Goal: Task Accomplishment & Management: Manage account settings

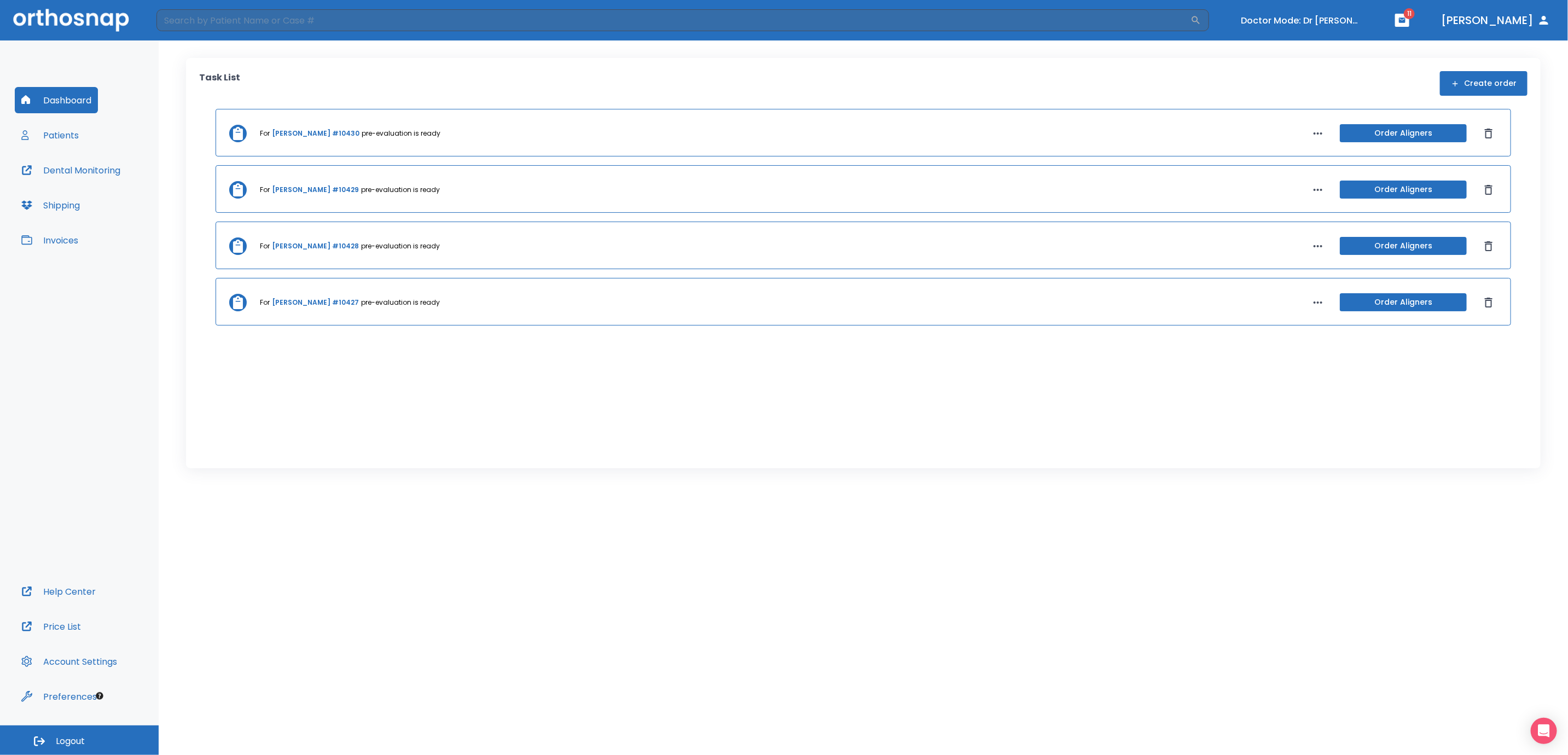
click at [70, 134] on button "Patients" at bounding box center [50, 135] width 70 height 27
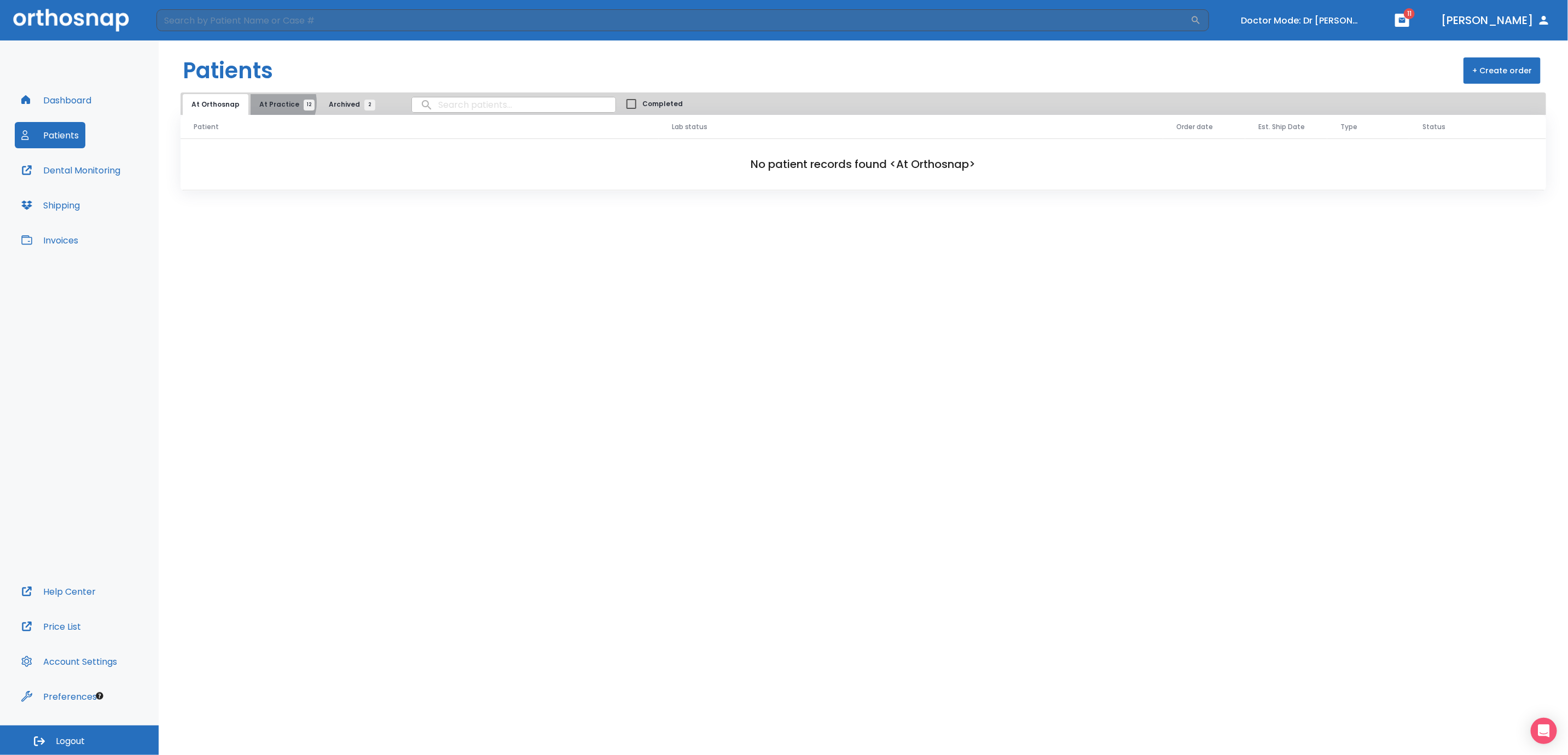
click at [270, 102] on span "At Practice 12" at bounding box center [284, 104] width 50 height 10
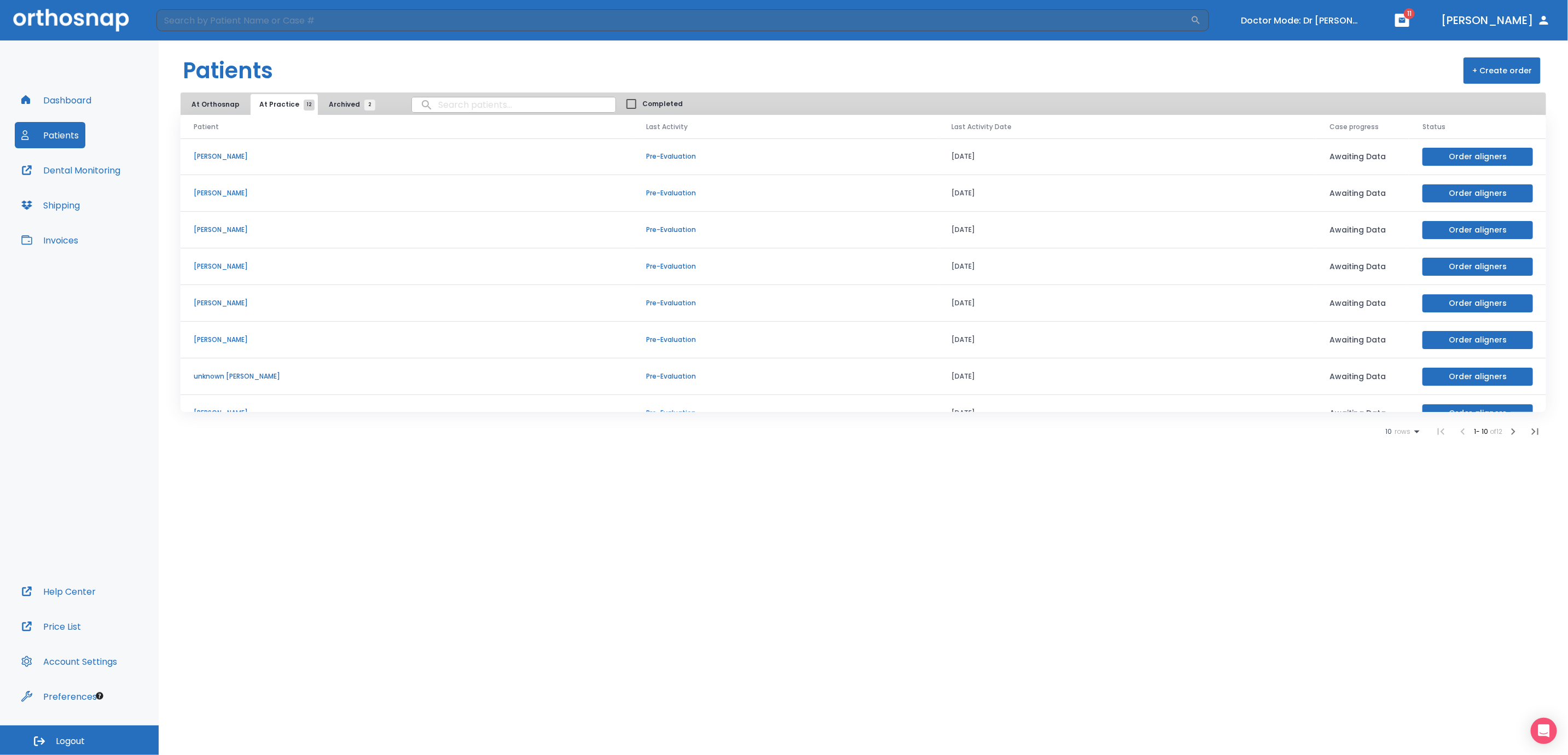
click at [213, 105] on button "At Orthosnap" at bounding box center [215, 104] width 65 height 21
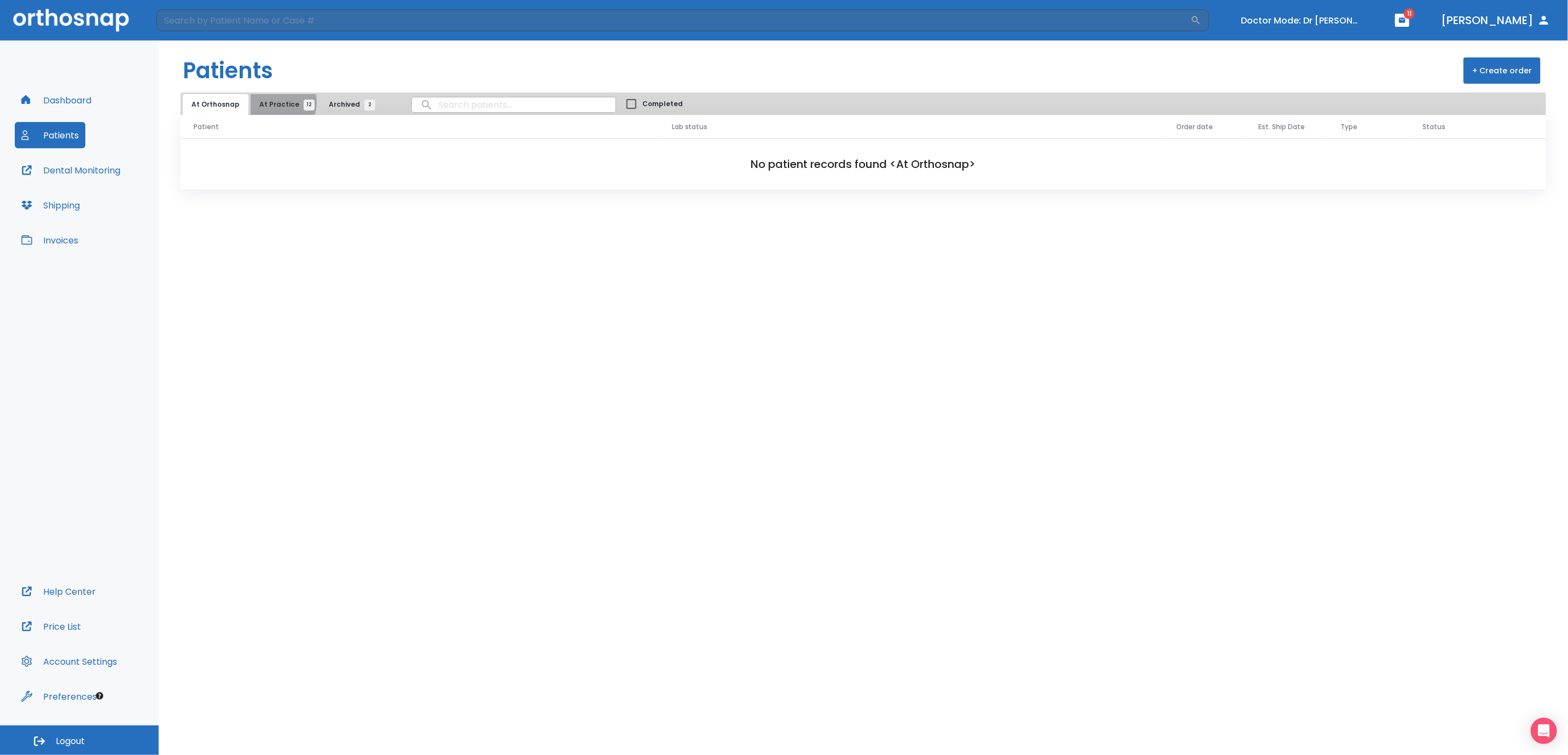
click at [270, 103] on span "At Practice 12" at bounding box center [284, 104] width 50 height 10
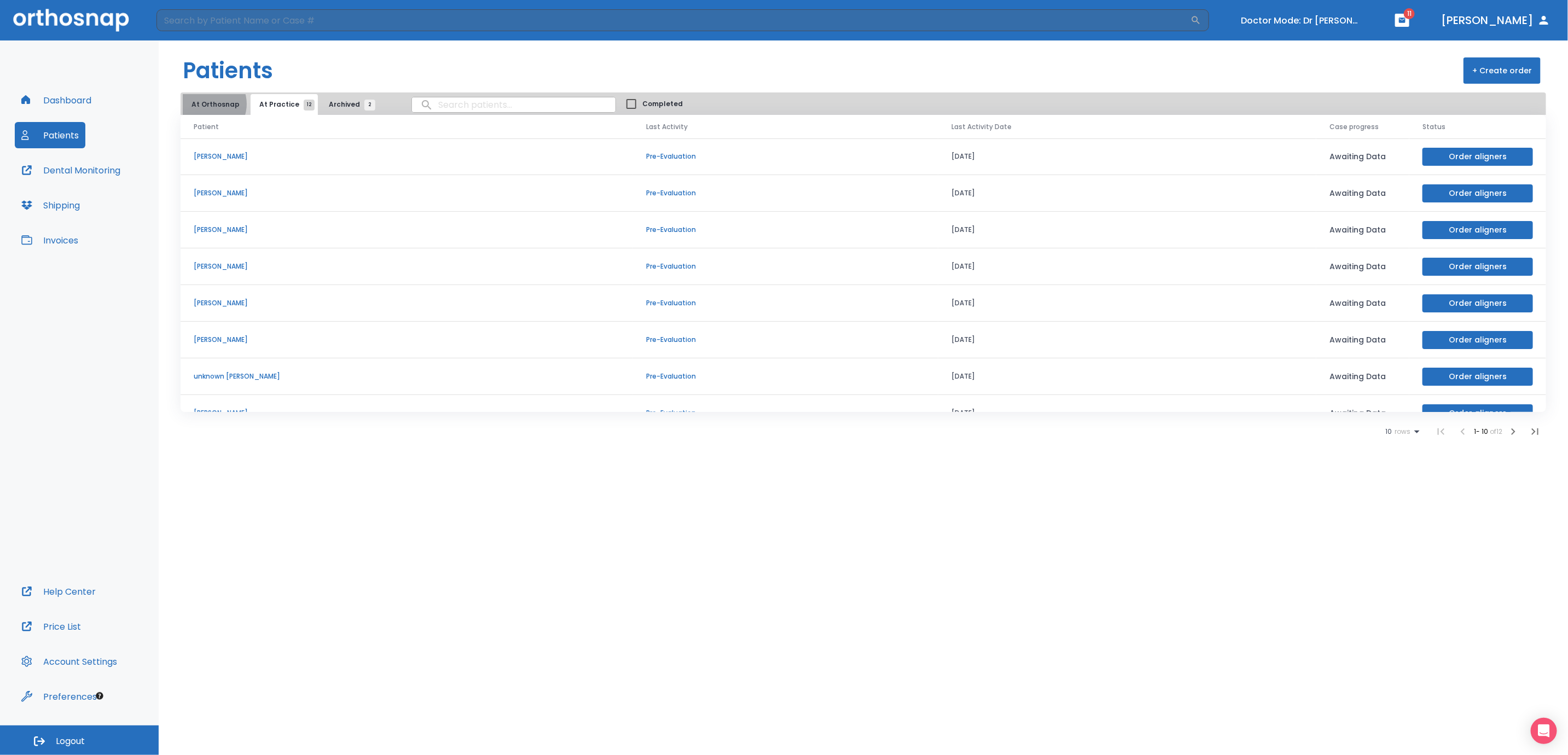
click at [208, 104] on button "At Orthosnap" at bounding box center [215, 104] width 65 height 21
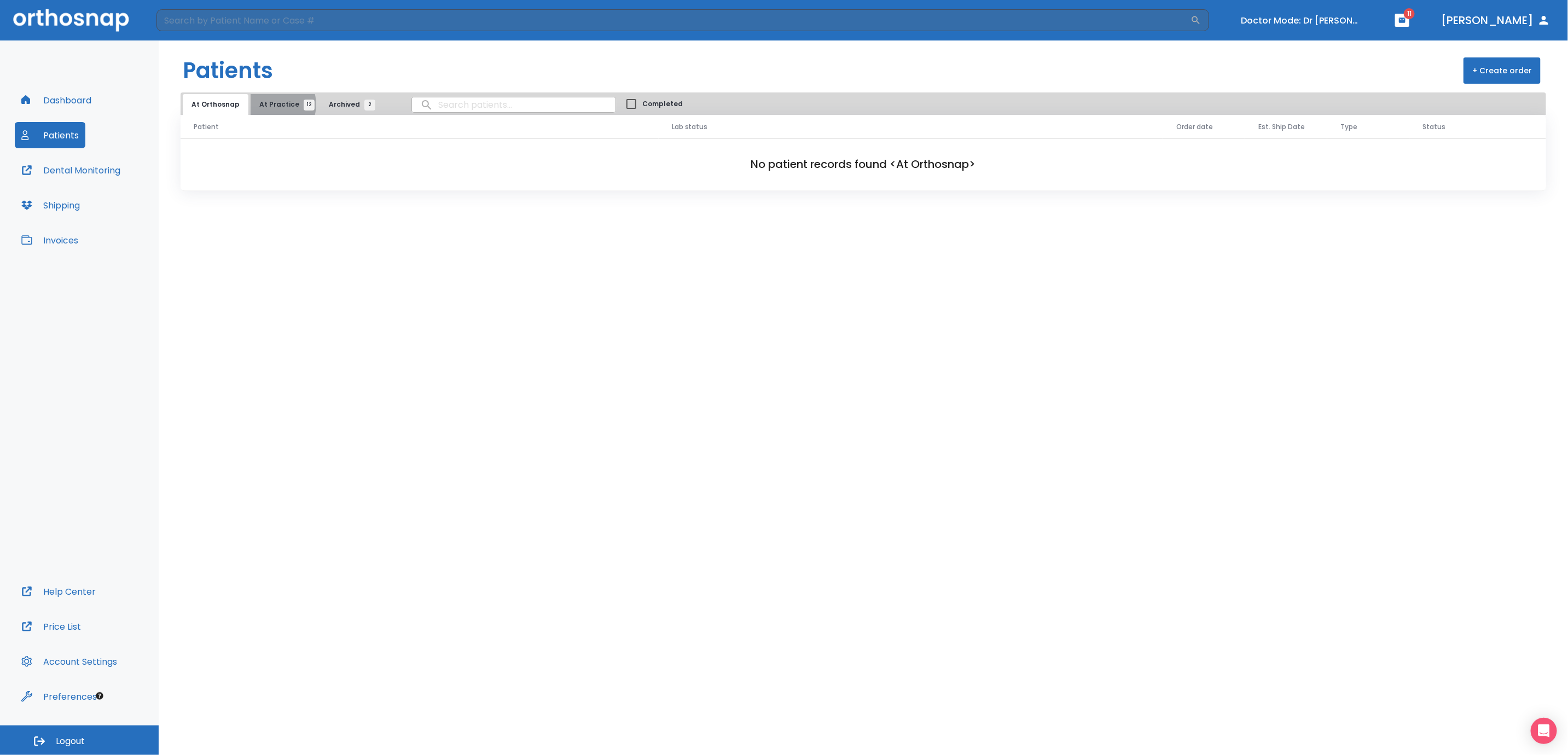
click at [271, 104] on span "At Practice 12" at bounding box center [284, 104] width 50 height 10
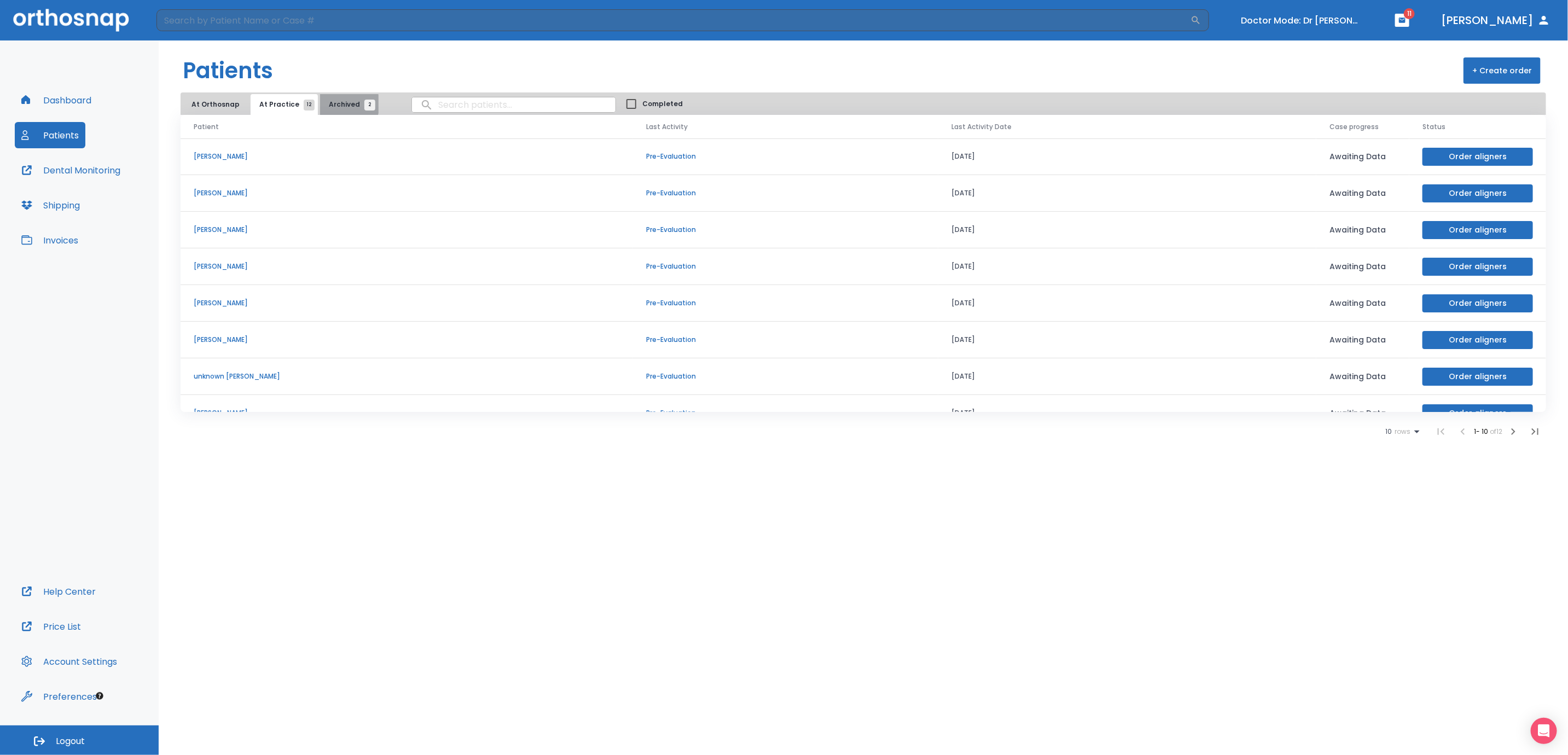
click at [333, 104] on span "Archived 2" at bounding box center [349, 104] width 41 height 10
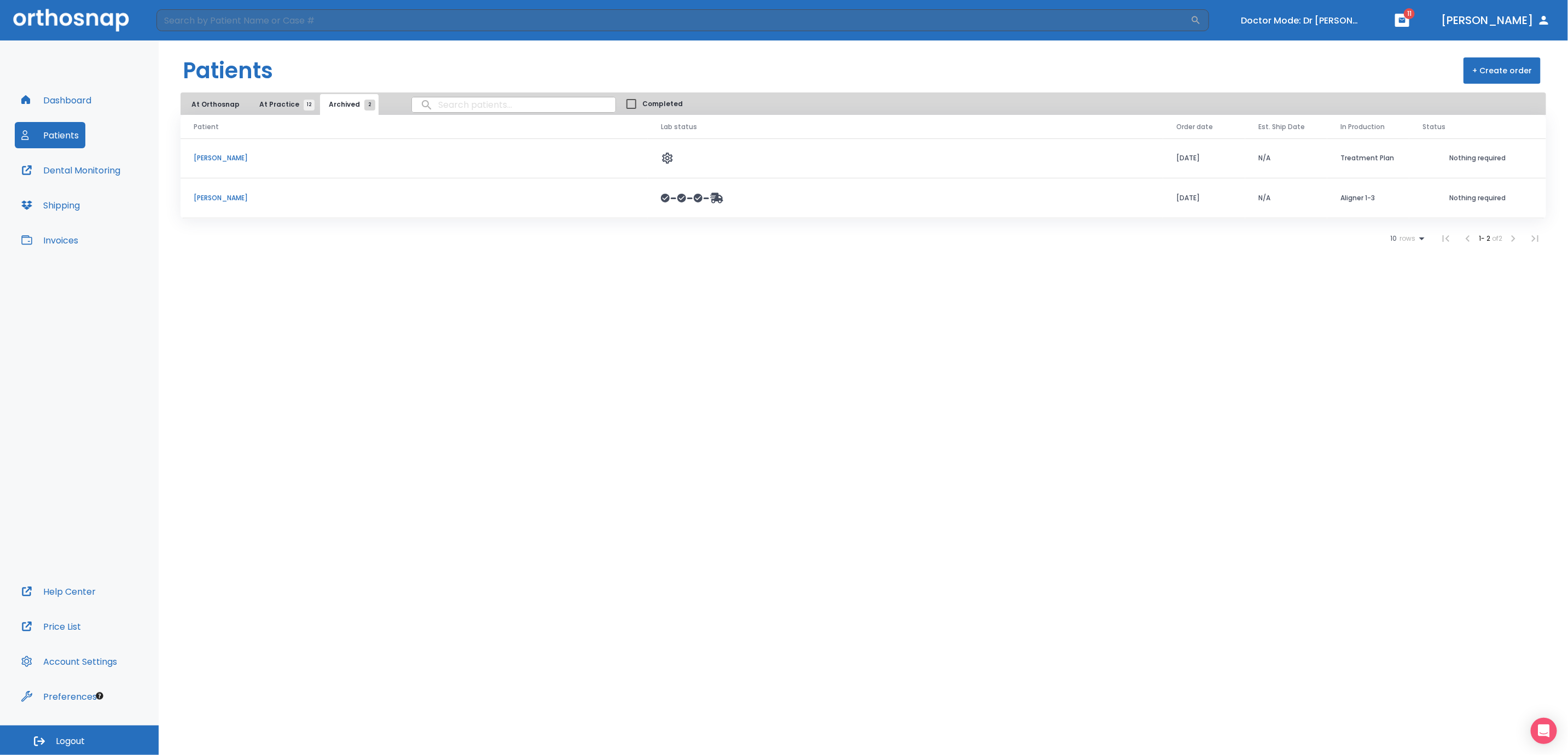
click at [273, 104] on span "At Practice 12" at bounding box center [284, 104] width 50 height 10
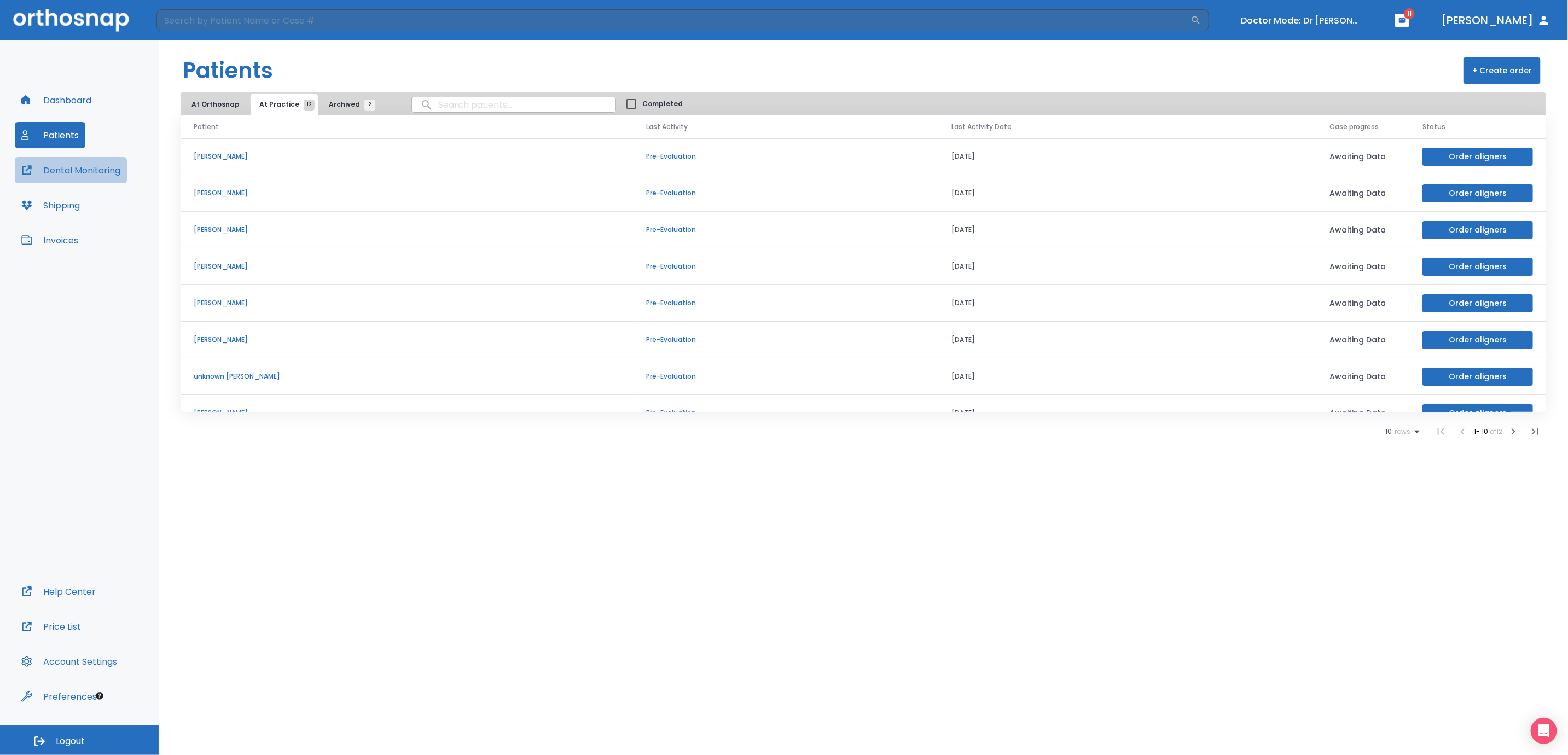
click at [70, 170] on button "Dental Monitoring" at bounding box center [71, 170] width 112 height 27
click at [65, 95] on button "Dashboard" at bounding box center [57, 100] width 83 height 27
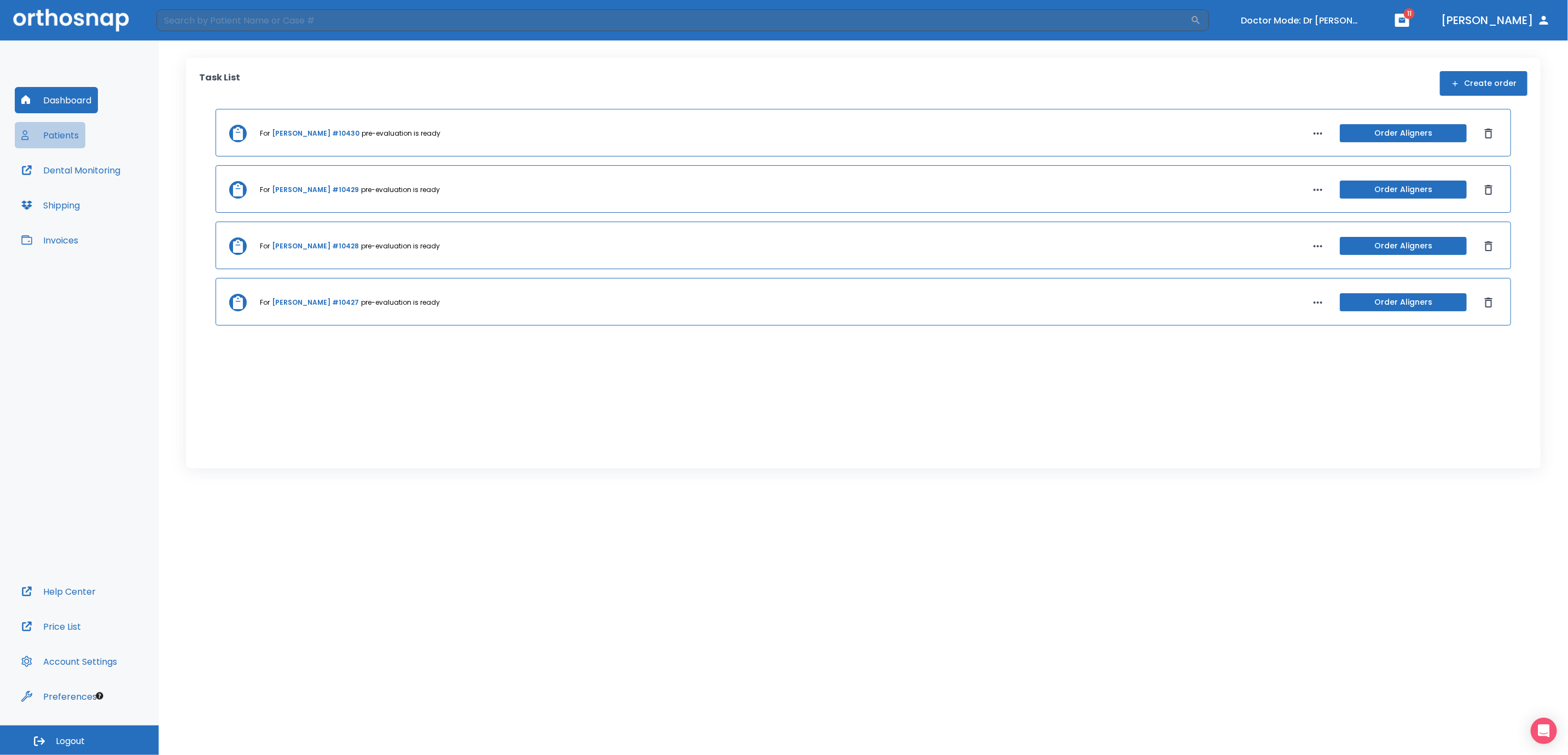
click at [70, 134] on button "Patients" at bounding box center [50, 135] width 70 height 27
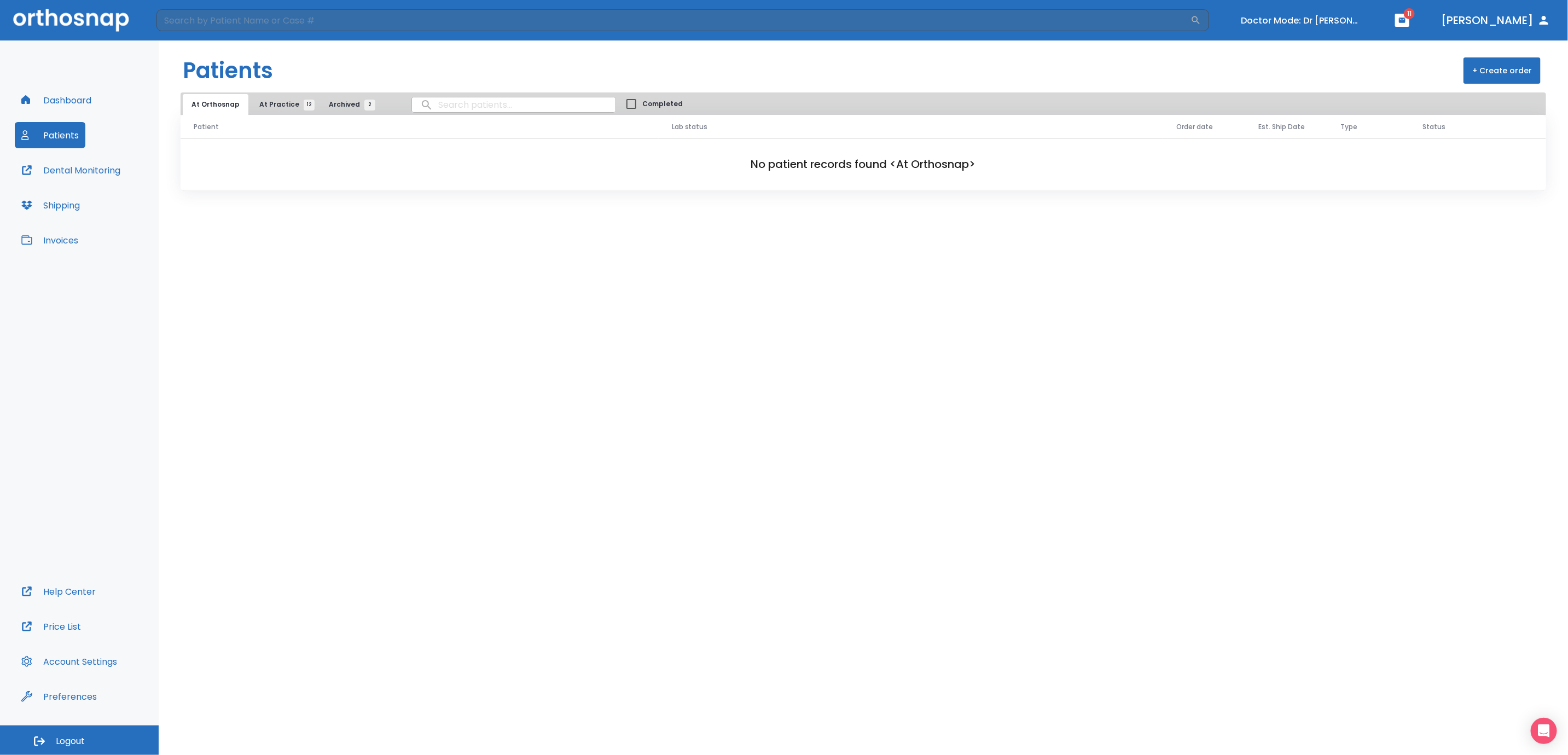
click at [1508, 70] on button "+ Create order" at bounding box center [1502, 70] width 77 height 27
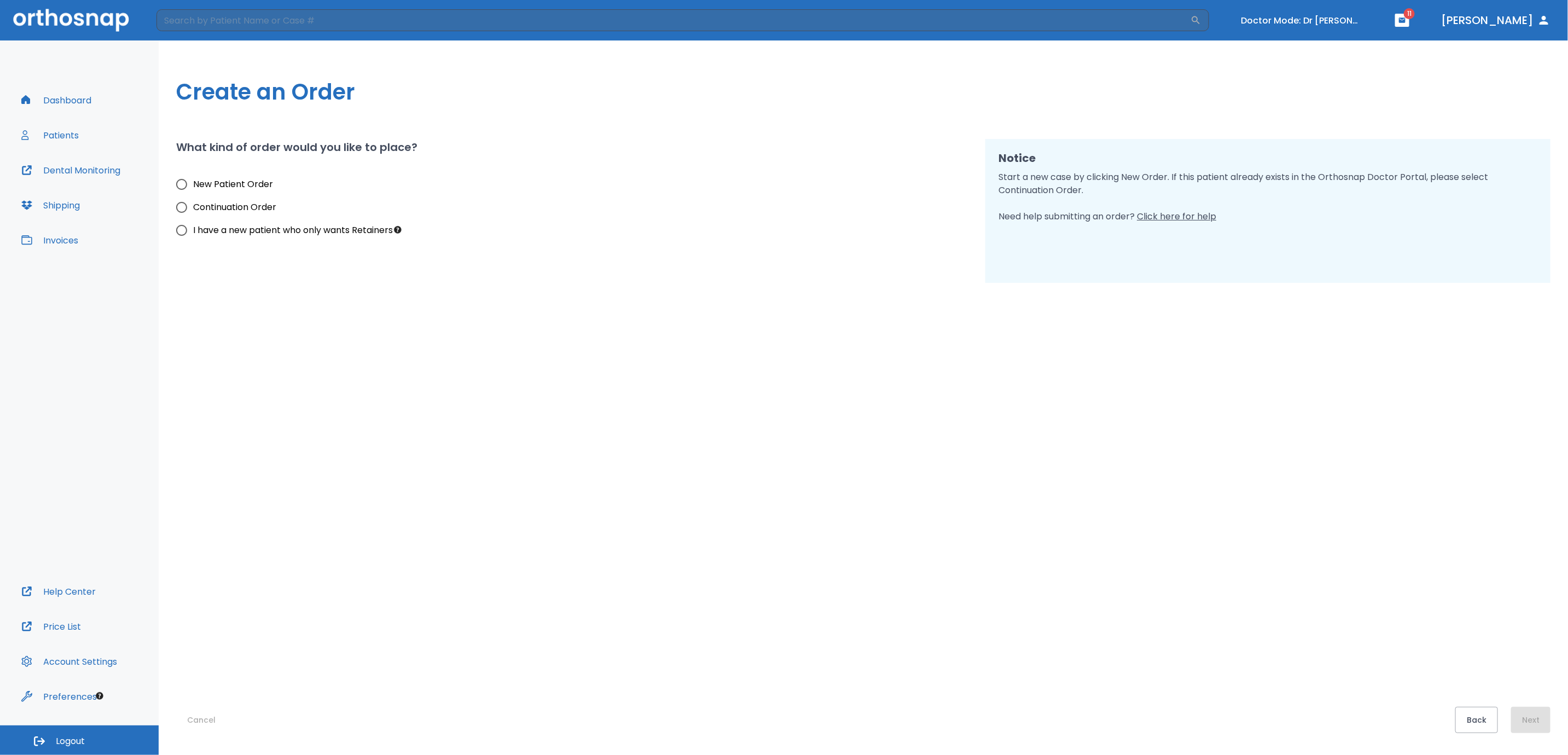
click at [181, 184] on input "New Patient Order" at bounding box center [182, 184] width 23 height 23
radio input "true"
click at [1540, 718] on button "Next" at bounding box center [1531, 720] width 40 height 27
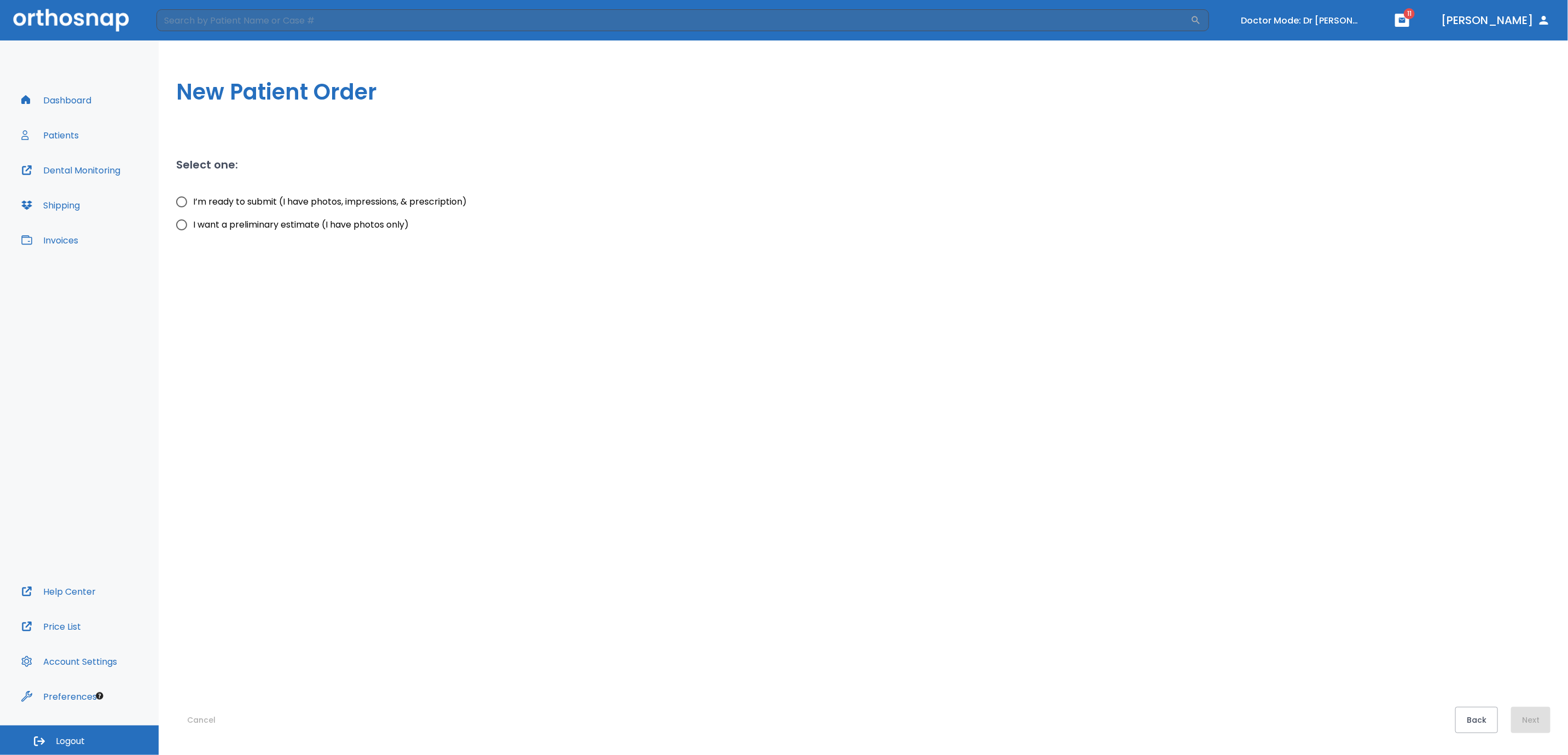
click at [184, 201] on input "I’m ready to submit (I have photos, impressions, & prescription)" at bounding box center [182, 202] width 23 height 23
radio input "true"
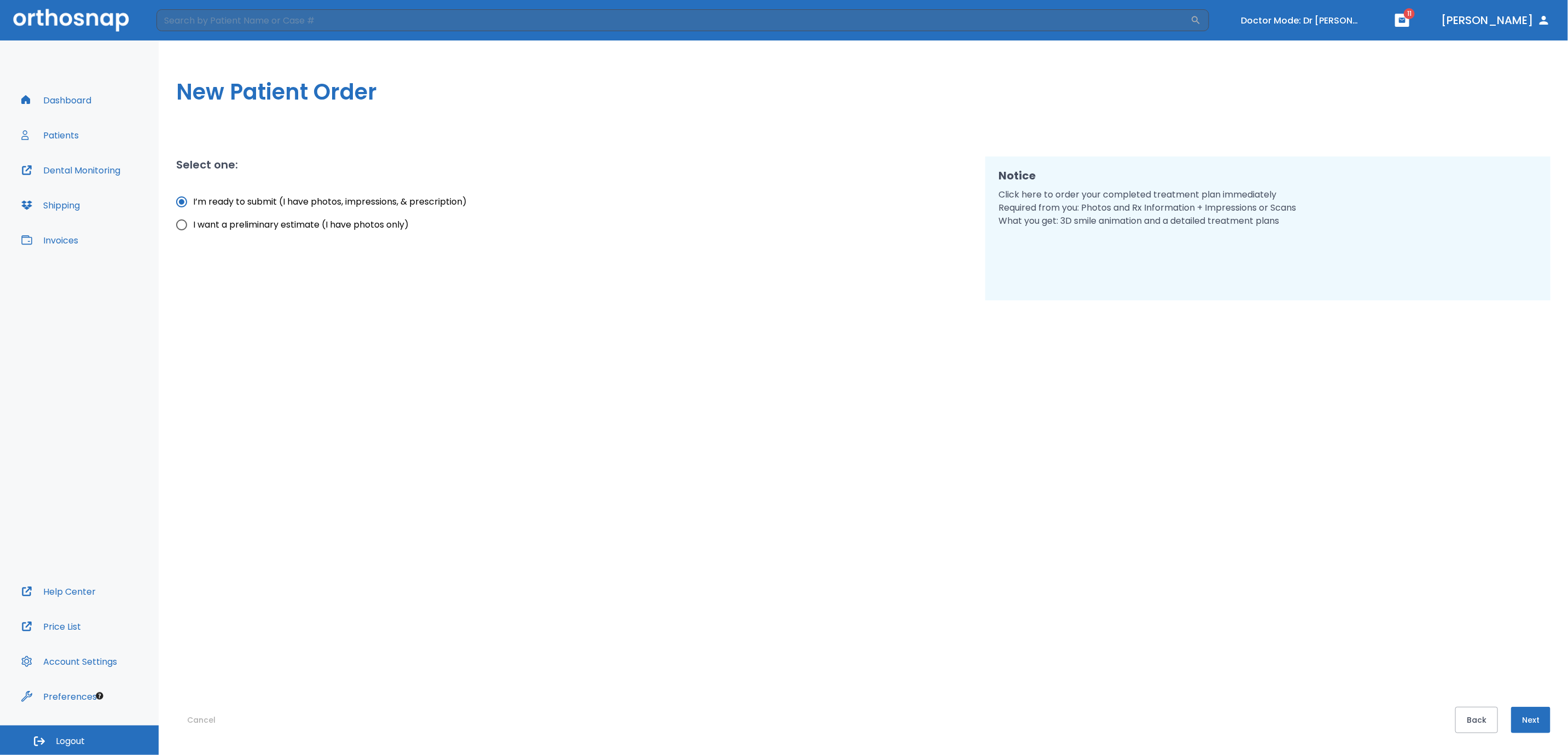
click at [182, 225] on input "I want a preliminary estimate (I have photos only)" at bounding box center [182, 225] width 23 height 23
radio input "true"
click at [183, 201] on input "I’m ready to submit (I have photos, impressions, & prescription)" at bounding box center [182, 202] width 23 height 23
radio input "true"
click at [1528, 720] on button "Next" at bounding box center [1531, 720] width 40 height 27
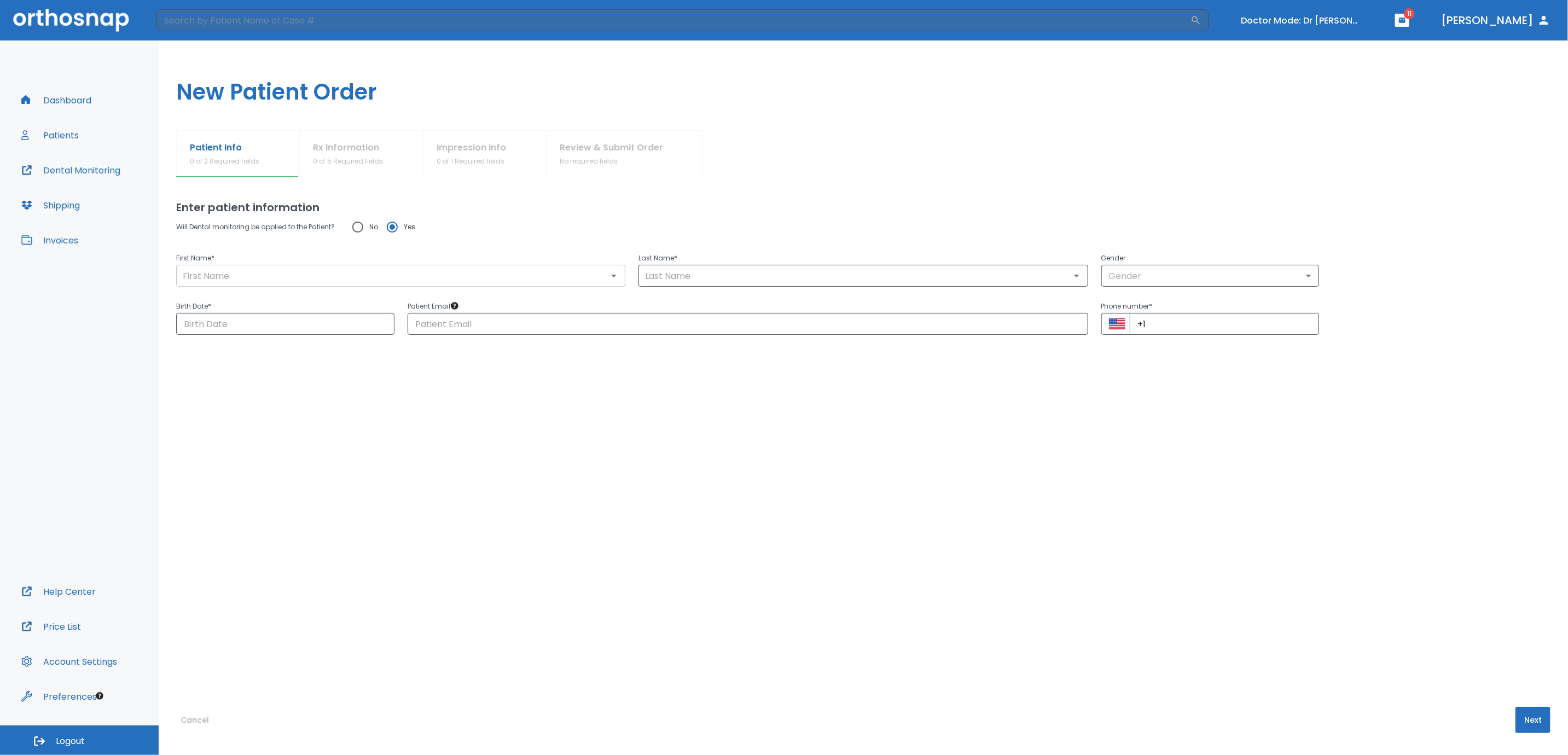
click at [311, 273] on input "text" at bounding box center [400, 275] width 442 height 15
type input "Michael"
type input "Yoon"
type input "myoonnyc@gmail.com"
click at [330, 321] on input "Choose date" at bounding box center [285, 324] width 218 height 22
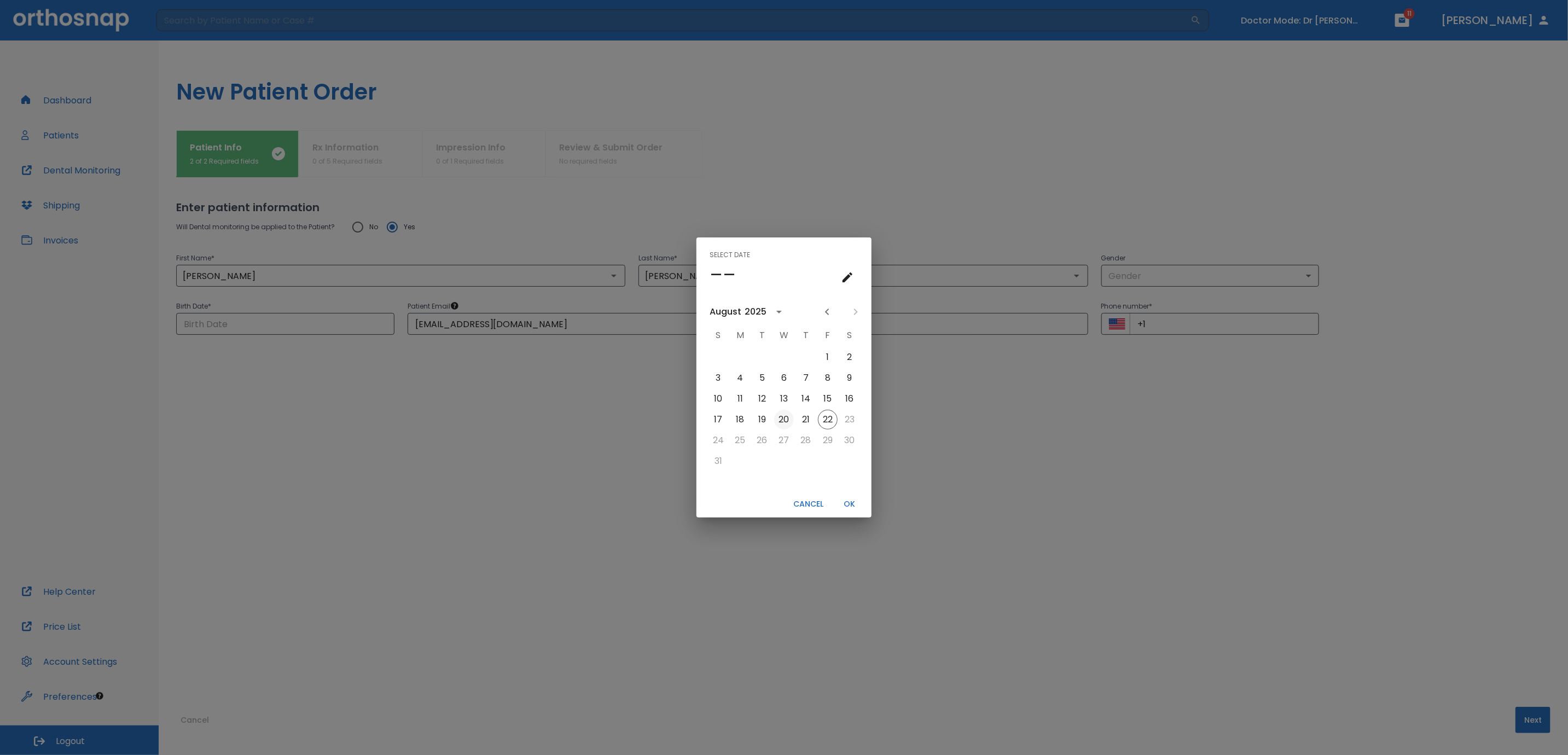
click at [792, 416] on button "20" at bounding box center [783, 419] width 19 height 19
click at [970, 351] on div "Select date Wed, Aug 20 August 2025 S M T W T F S 1 2 3 4 5 6 7 8 9 10 11 12 13…" at bounding box center [784, 378] width 1568 height 755
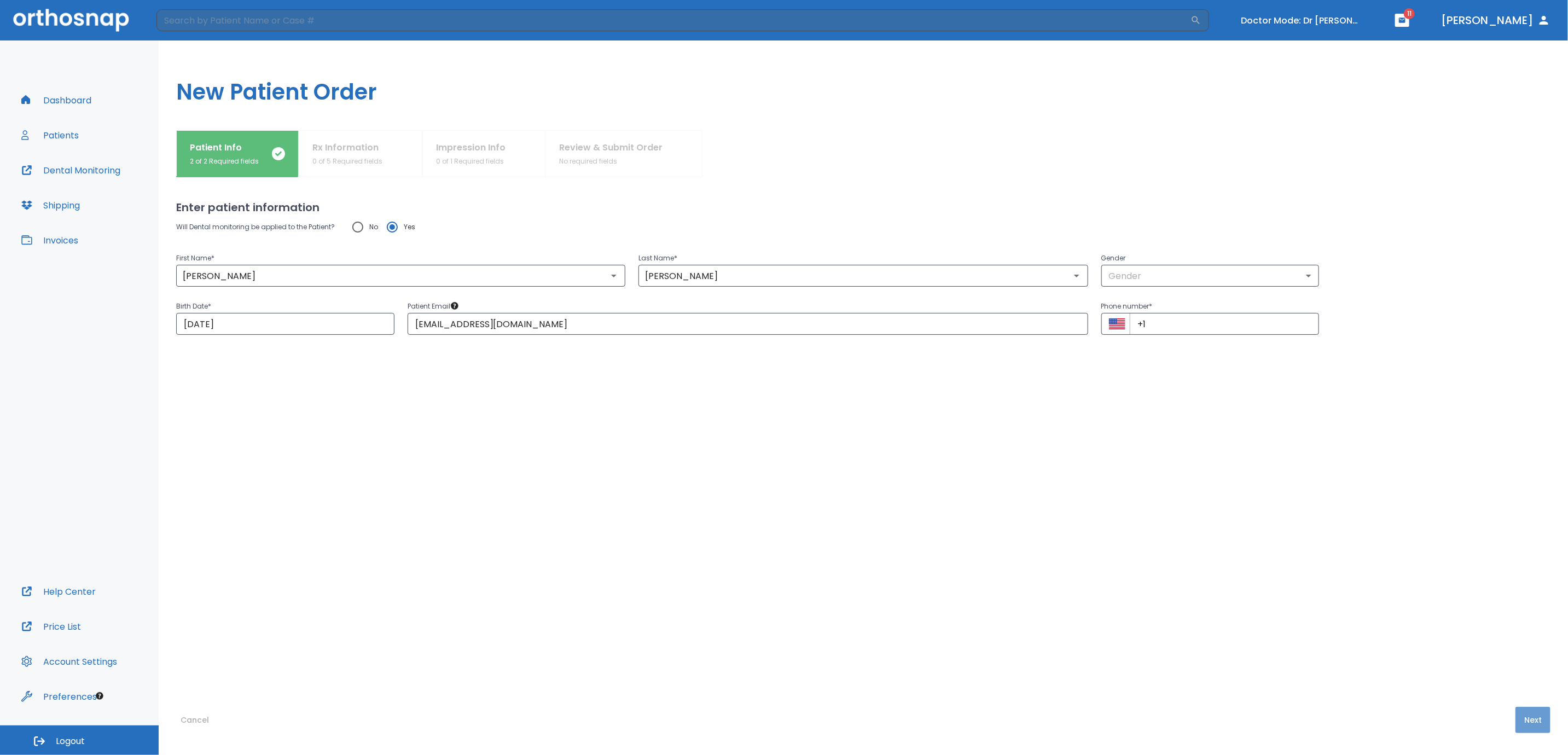
click at [1531, 723] on button "Next" at bounding box center [1533, 720] width 35 height 27
click at [290, 331] on input "08/22/2025" at bounding box center [285, 324] width 218 height 22
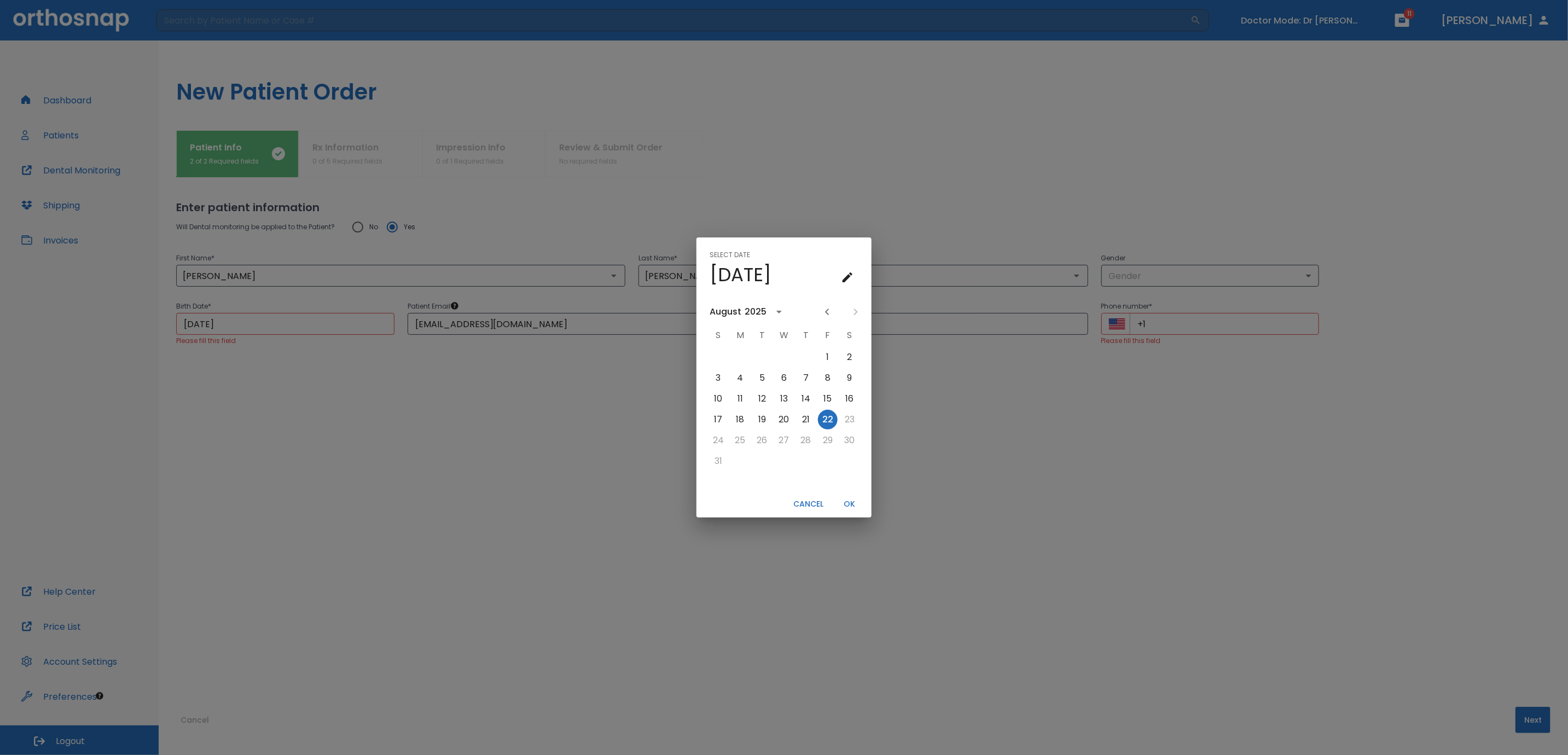
click at [777, 310] on icon "calendar view is open, switch to year view" at bounding box center [779, 311] width 13 height 13
click at [781, 354] on button "1973" at bounding box center [784, 358] width 40 height 19
type input "08/22/1973"
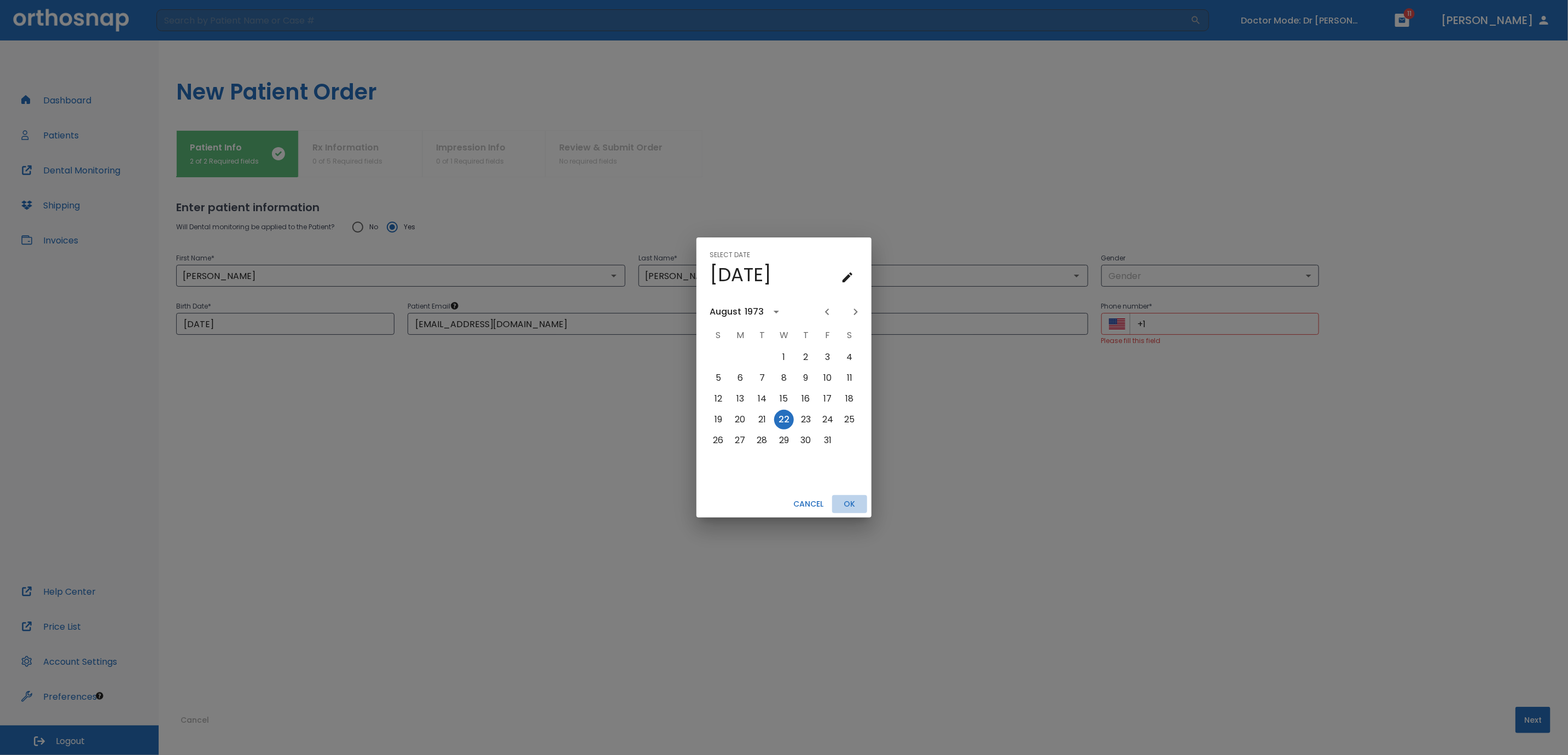
click at [852, 505] on button "OK" at bounding box center [849, 503] width 35 height 18
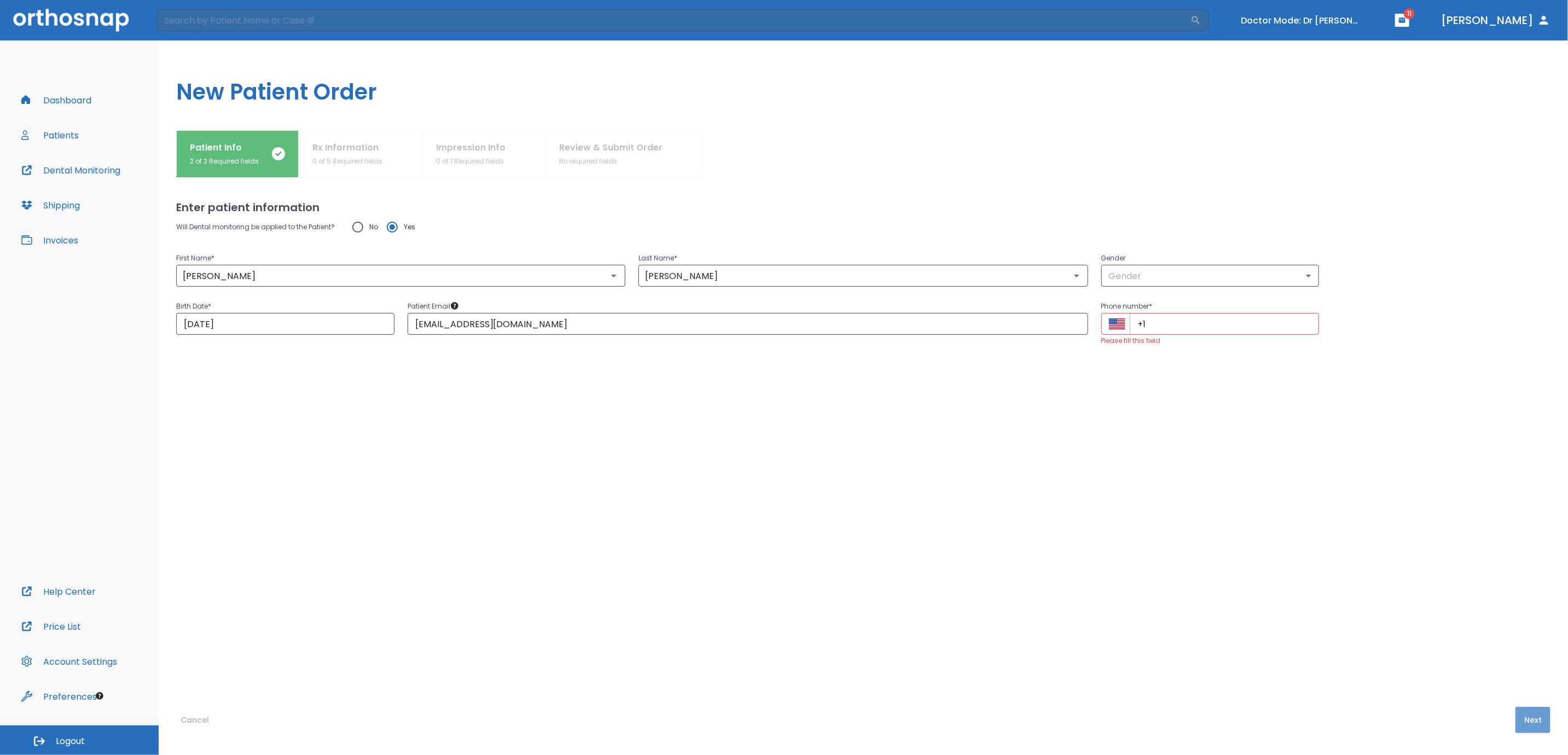
click at [1518, 718] on button "Next" at bounding box center [1533, 720] width 35 height 27
click at [1238, 325] on input "+1" at bounding box center [1225, 324] width 190 height 22
type input "+1 (516) 506-7606"
click at [1523, 715] on button "Next" at bounding box center [1533, 720] width 35 height 27
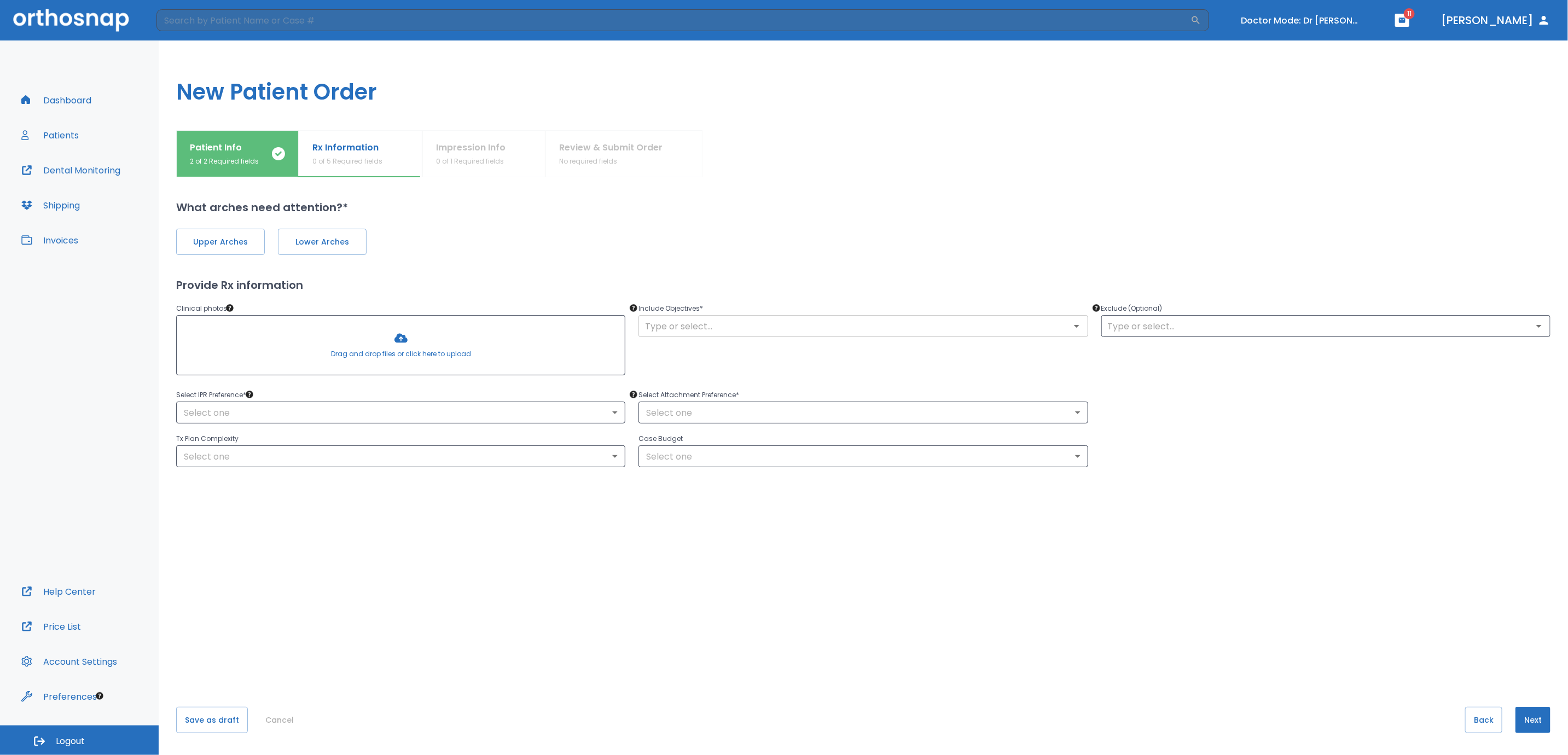
click at [685, 331] on input "text" at bounding box center [862, 326] width 442 height 15
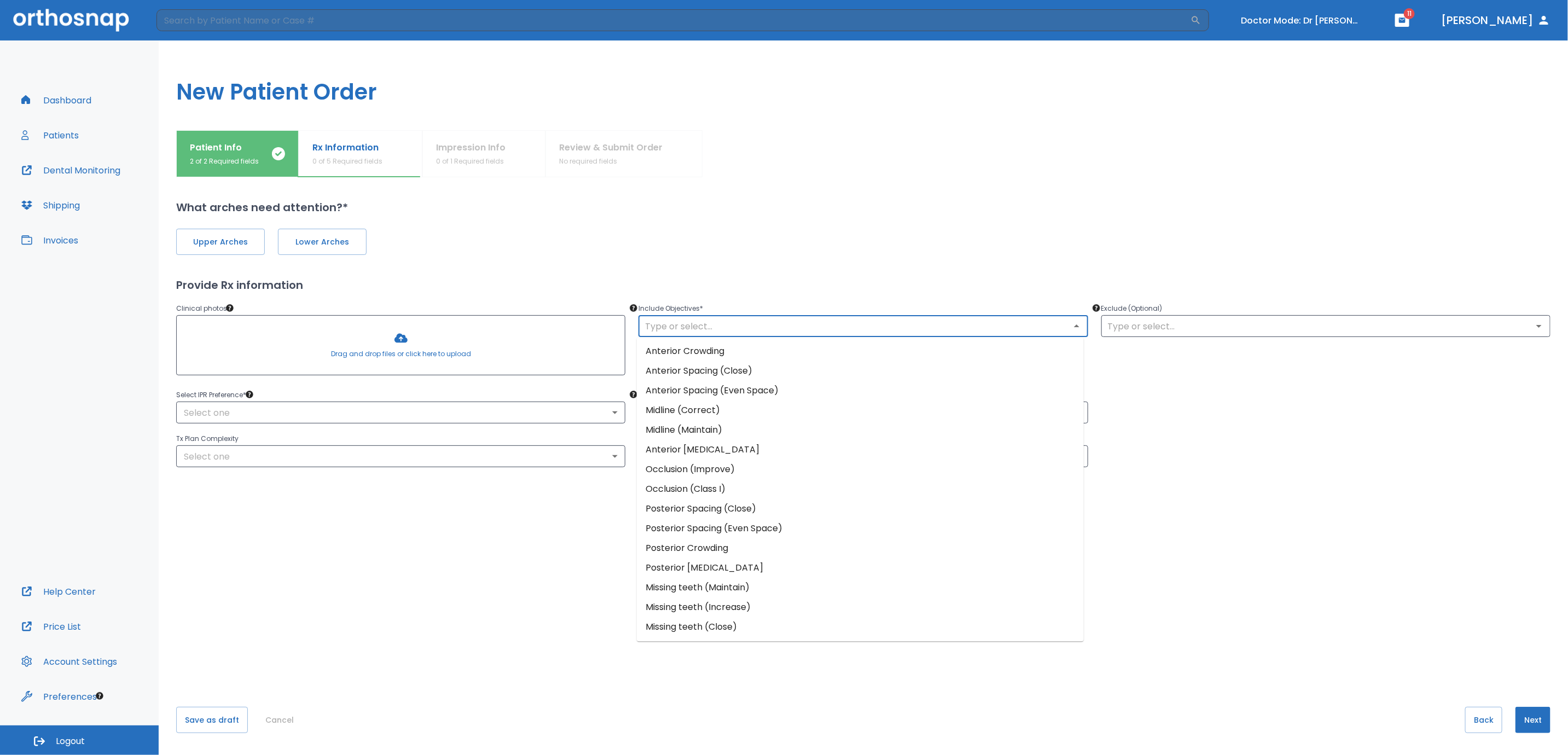
click at [696, 351] on li "Anterior Crowding" at bounding box center [860, 351] width 447 height 19
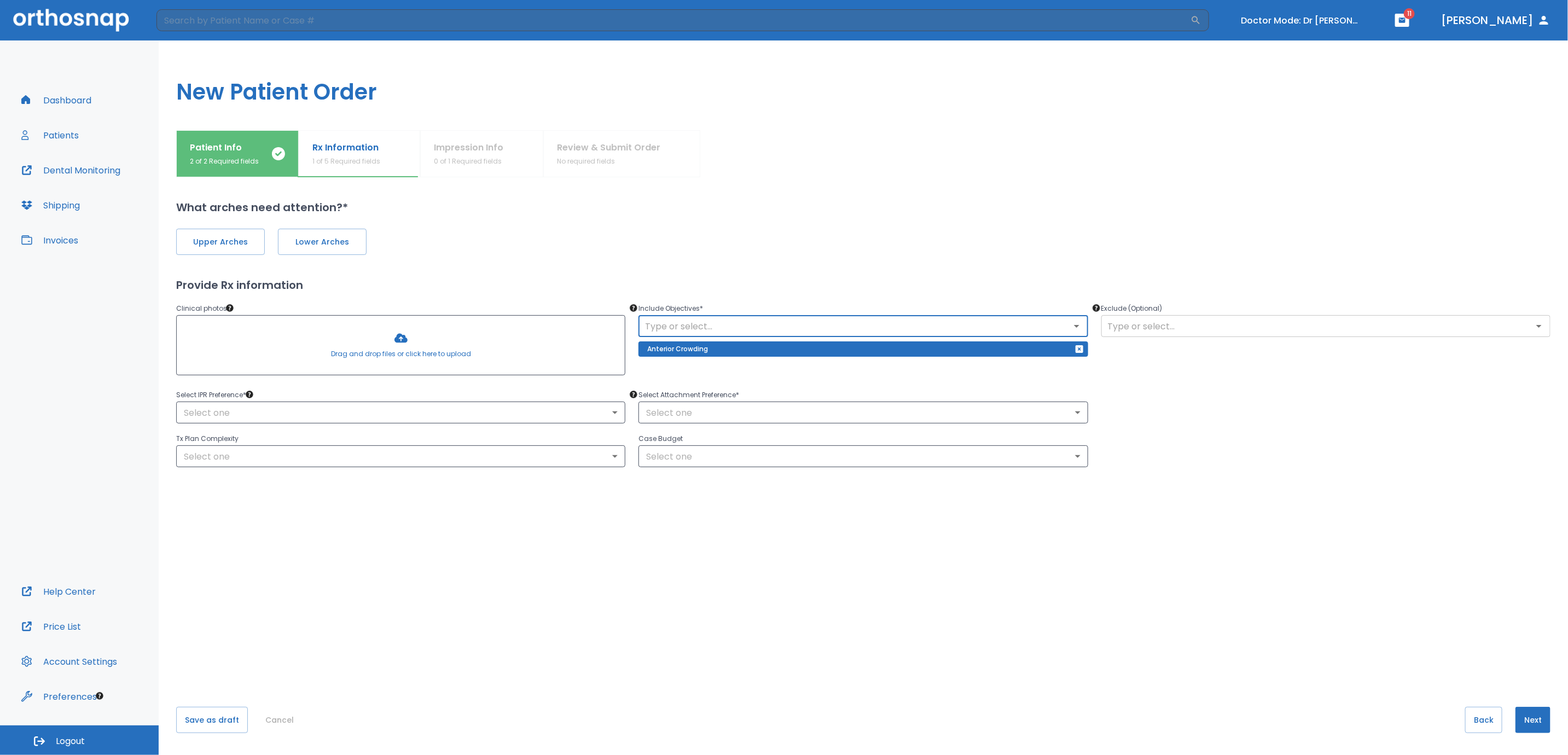
click at [1116, 322] on input "text" at bounding box center [1326, 326] width 442 height 15
click at [1141, 282] on h2 "Provide Rx information" at bounding box center [863, 285] width 1375 height 17
click at [399, 412] on body "​ Doctor Mode: Dr Rimma Sheshelovskaya 11 Dr. Yoon Dashboard Patients Dental Mo…" at bounding box center [784, 378] width 1568 height 755
click at [257, 459] on li "Allowed" at bounding box center [399, 457] width 447 height 19
type input "1"
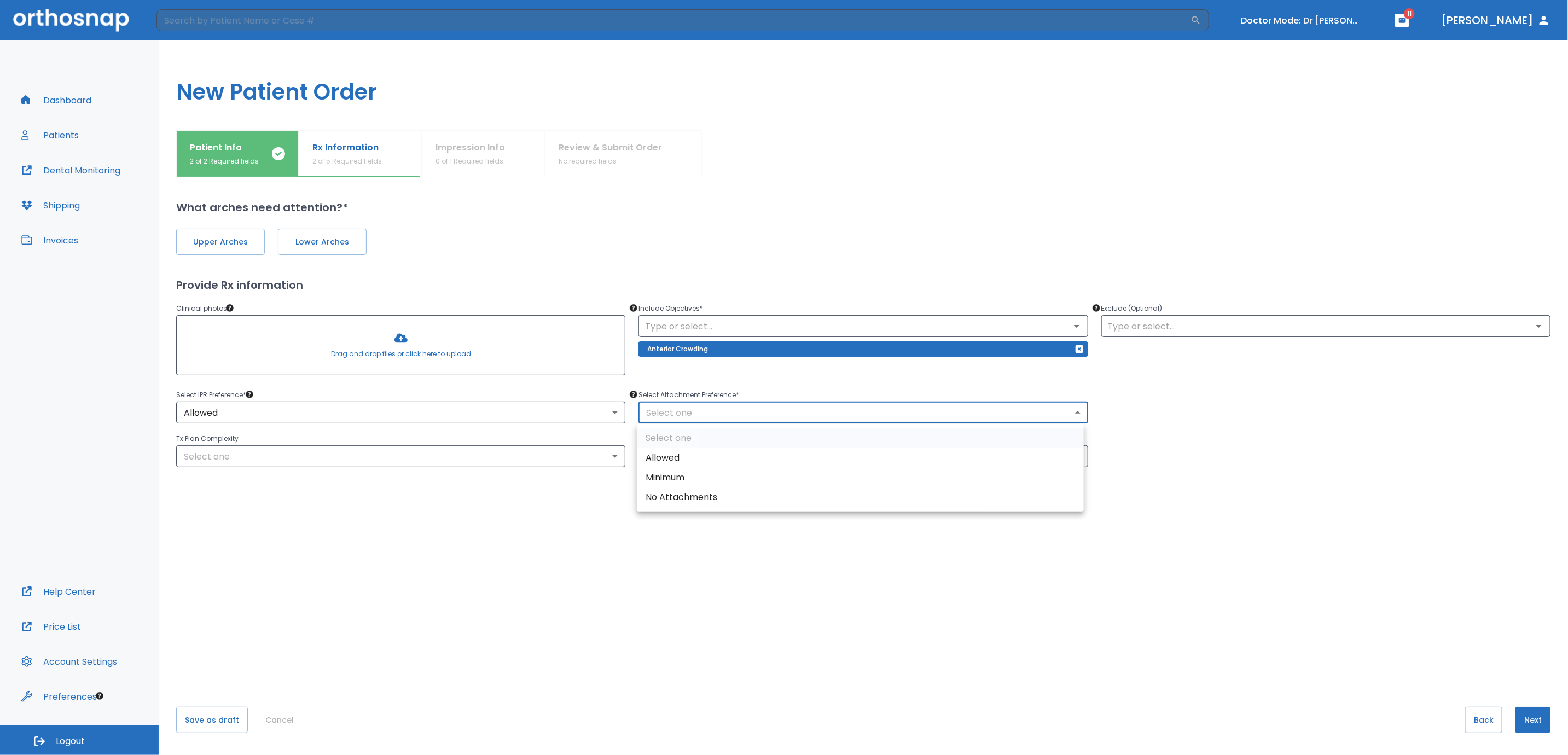
click at [737, 406] on body "​ Doctor Mode: Dr Rimma Sheshelovskaya 11 Dr. Yoon Dashboard Patients Dental Mo…" at bounding box center [784, 378] width 1568 height 755
click at [678, 459] on li "Allowed" at bounding box center [860, 457] width 447 height 19
type input "1"
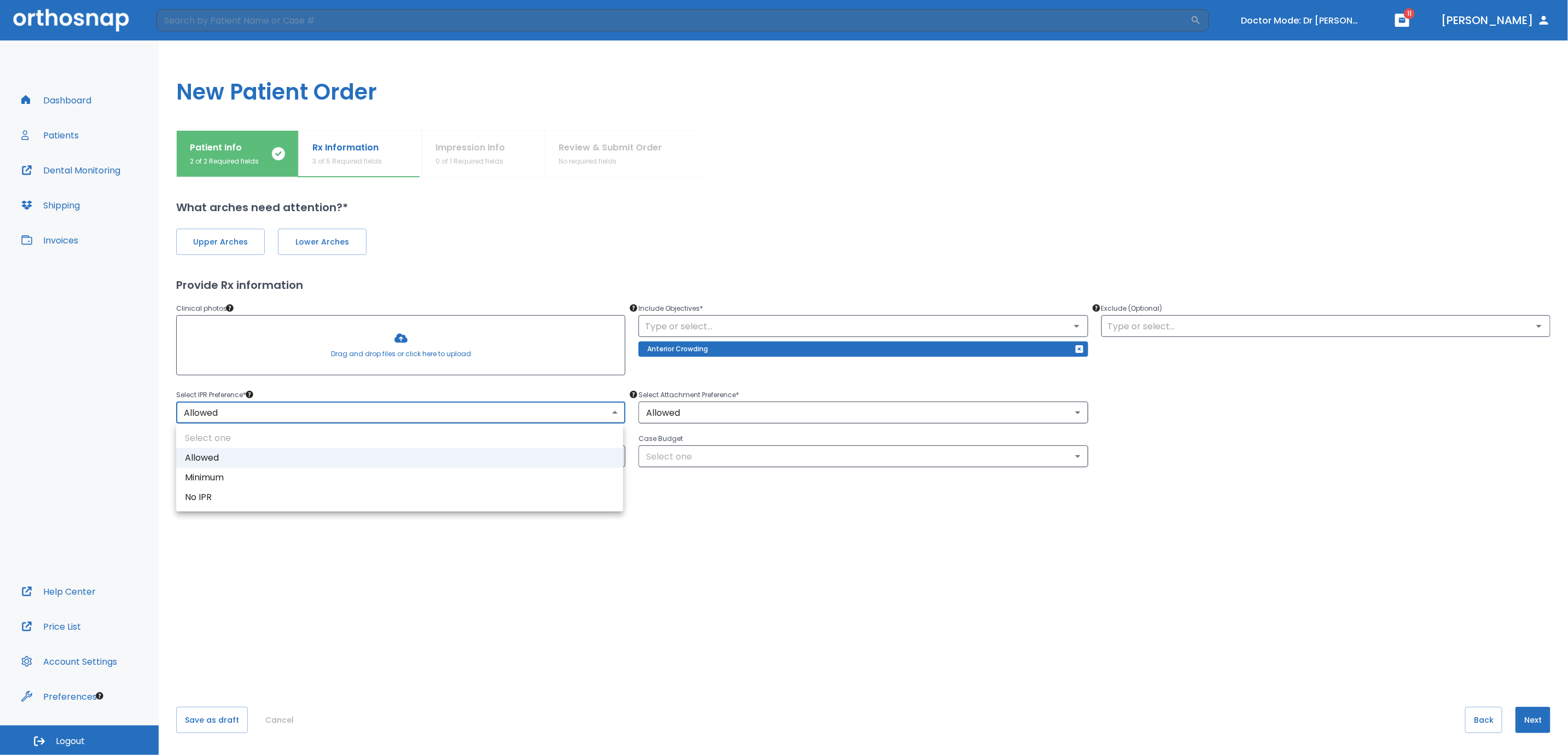
click at [412, 413] on body "​ Doctor Mode: Dr Rimma Sheshelovskaya 11 Dr. Yoon Dashboard Patients Dental Mo…" at bounding box center [784, 378] width 1568 height 755
click at [326, 385] on div at bounding box center [784, 378] width 1568 height 755
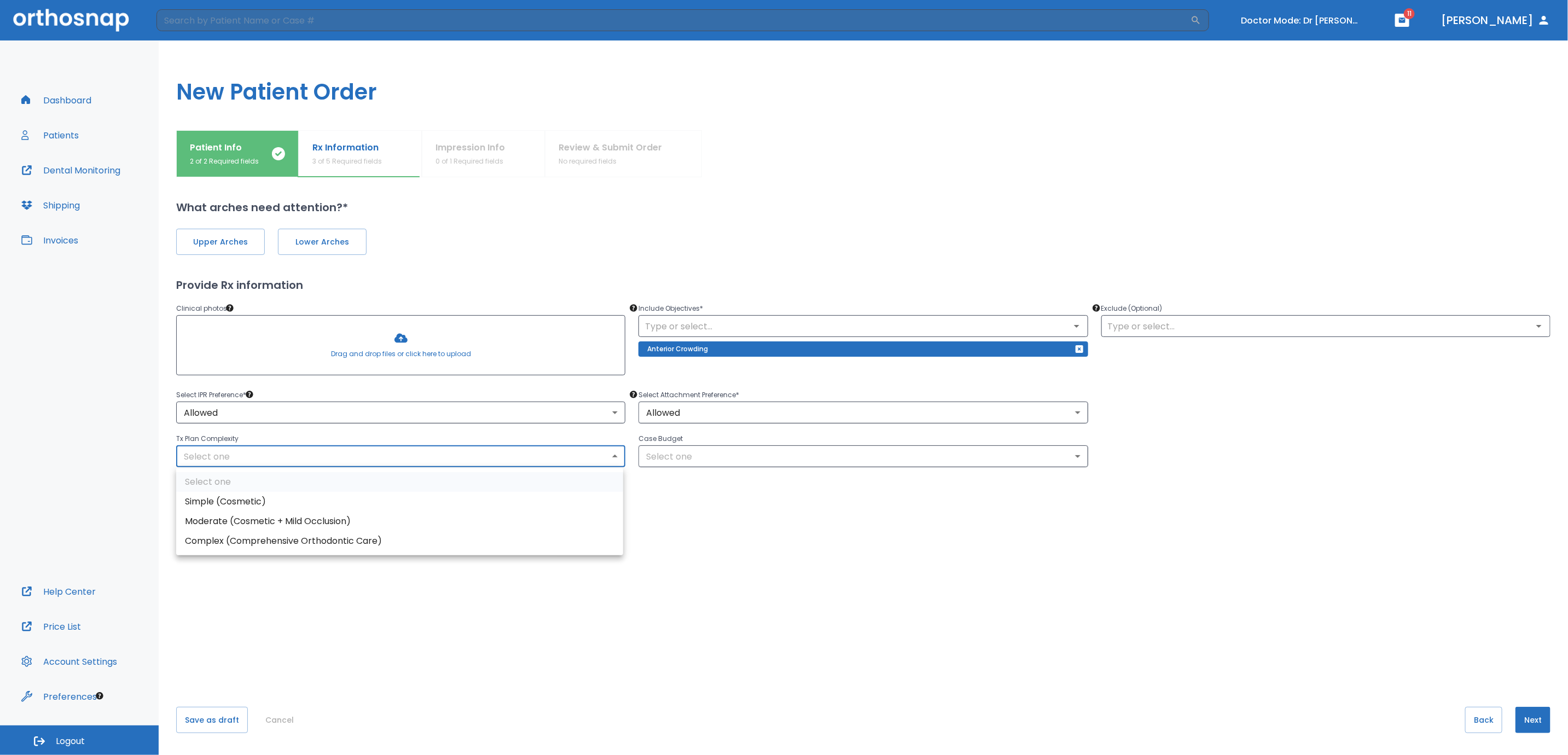
click at [478, 458] on body "​ Doctor Mode: Dr Rimma Sheshelovskaya 11 Dr. Yoon Dashboard Patients Dental Mo…" at bounding box center [784, 378] width 1568 height 755
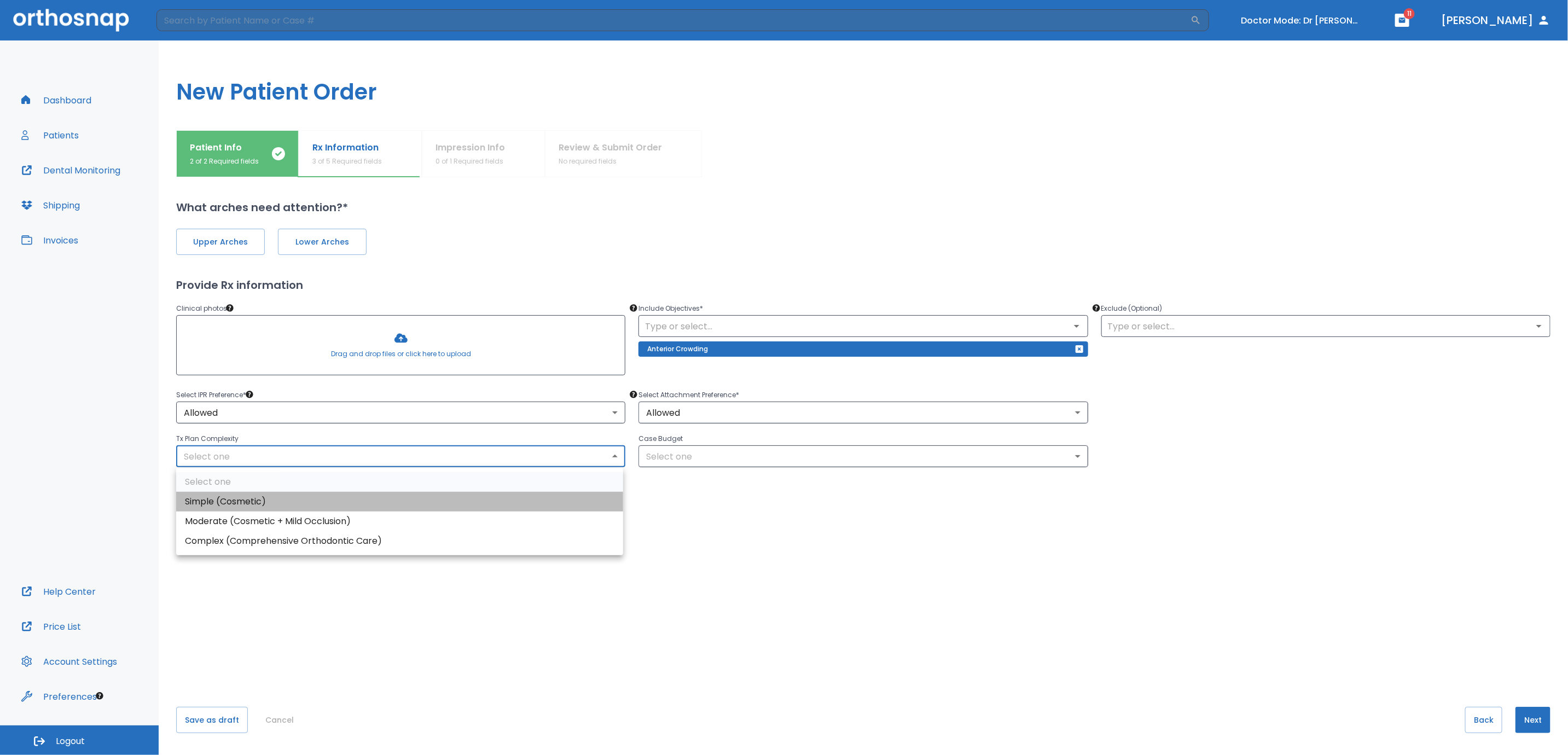
click at [368, 508] on li "Simple (Cosmetic)" at bounding box center [399, 501] width 447 height 19
type input "0"
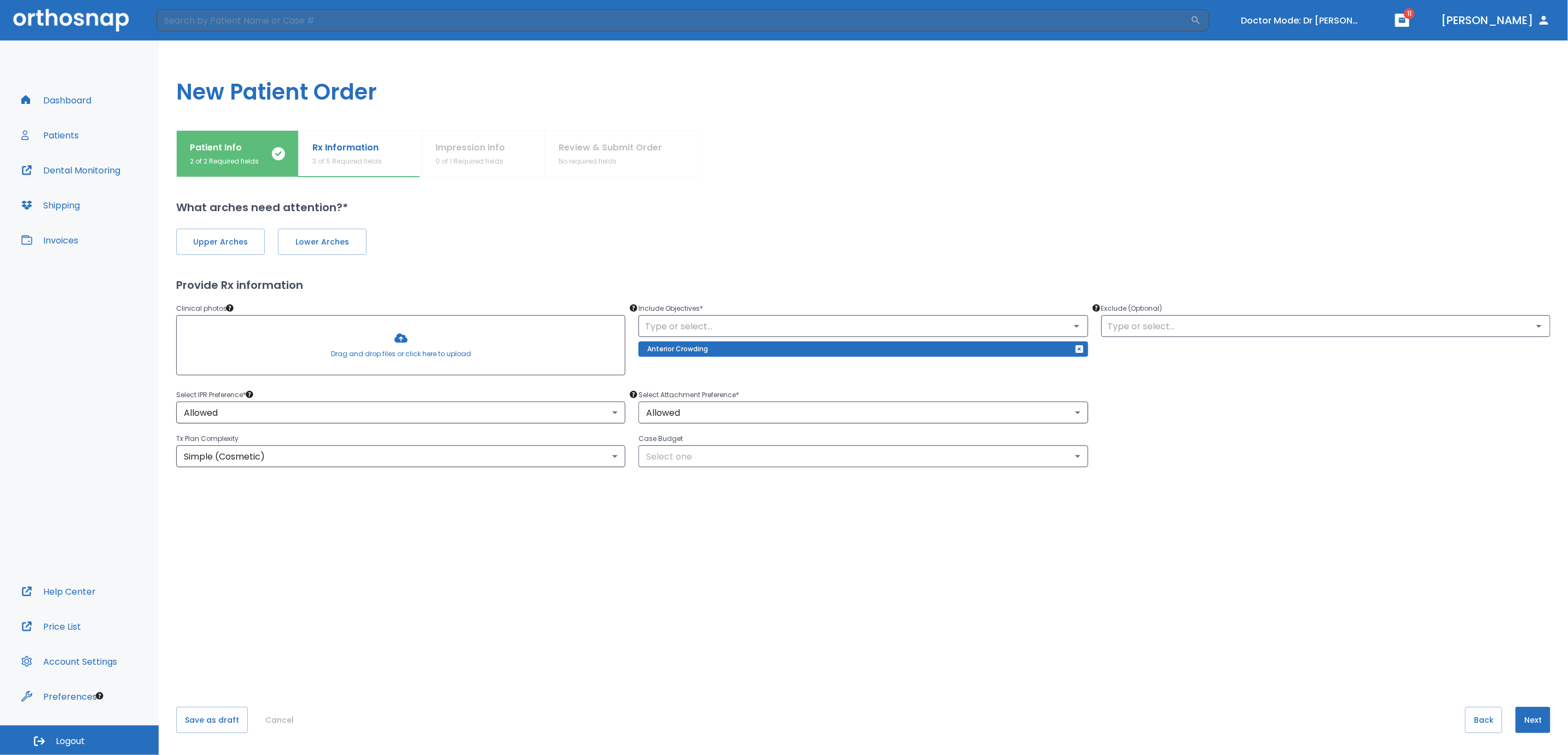
click at [573, 509] on div "Upper Arches Lower Arches Provide Rx information Clinical photos * Drag and dro…" at bounding box center [863, 439] width 1375 height 447
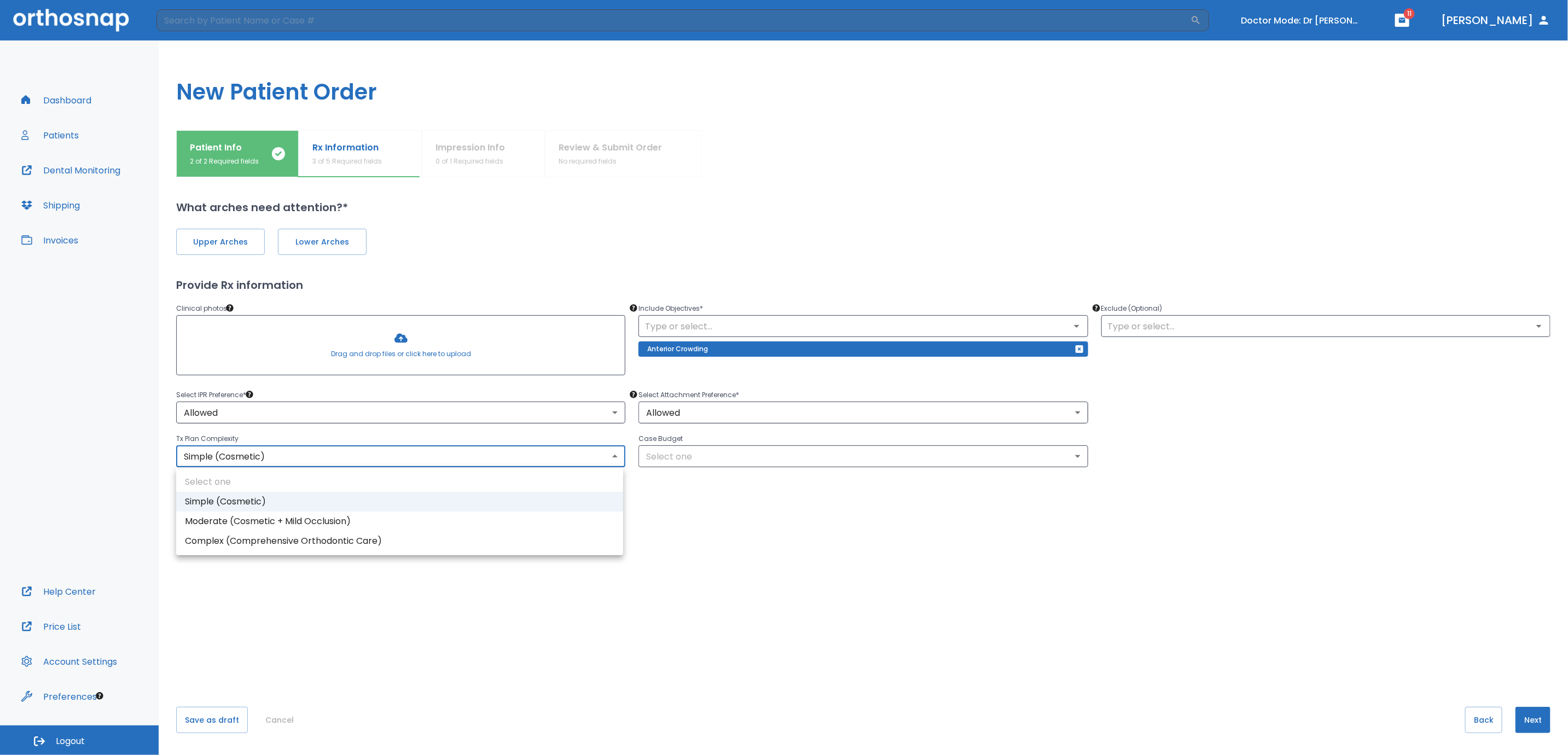
click at [440, 465] on body "​ Doctor Mode: Dr Rimma Sheshelovskaya 11 Dr. Yoon Dashboard Patients Dental Mo…" at bounding box center [784, 378] width 1568 height 755
click at [714, 522] on div at bounding box center [784, 378] width 1568 height 755
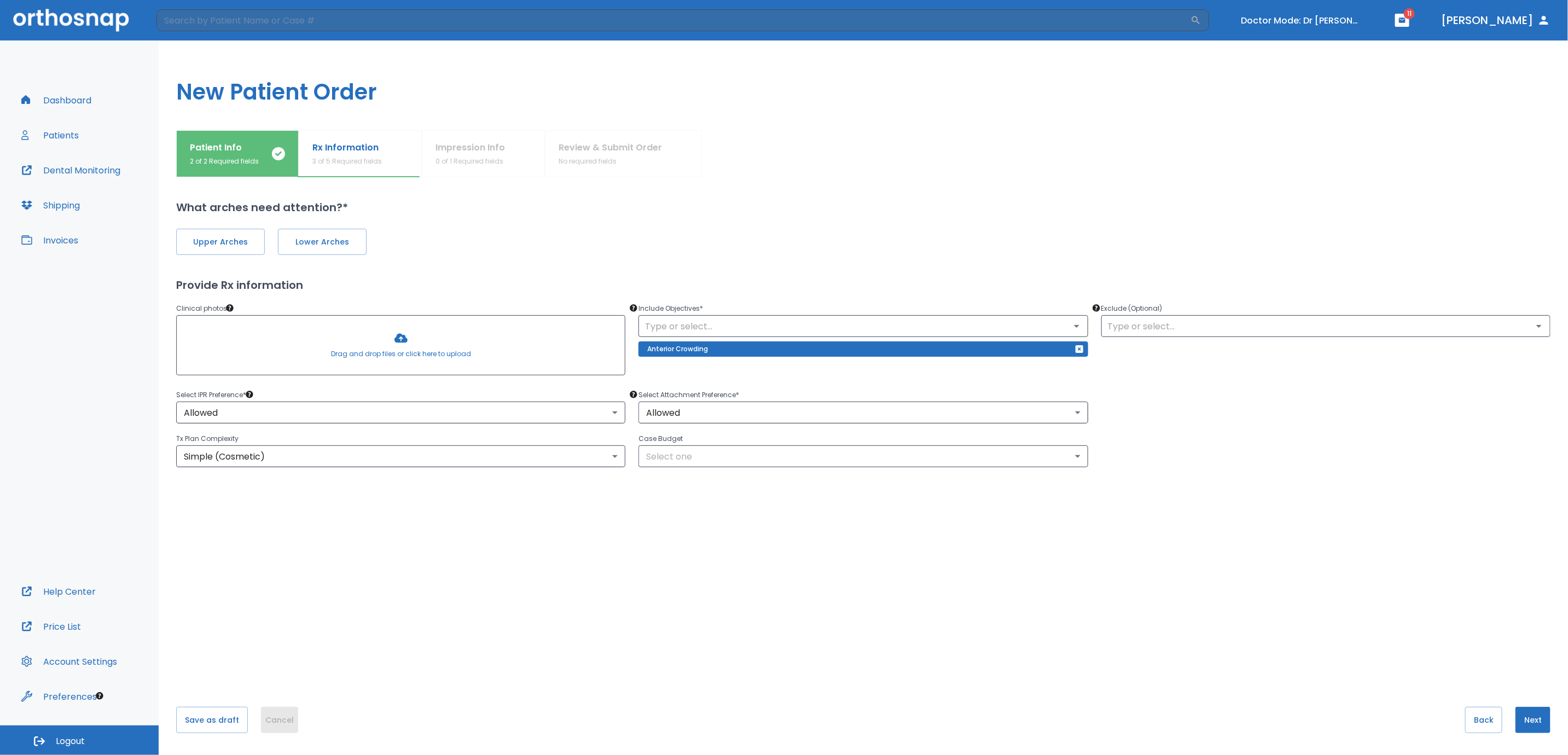
click at [278, 723] on button "Cancel" at bounding box center [280, 720] width 37 height 27
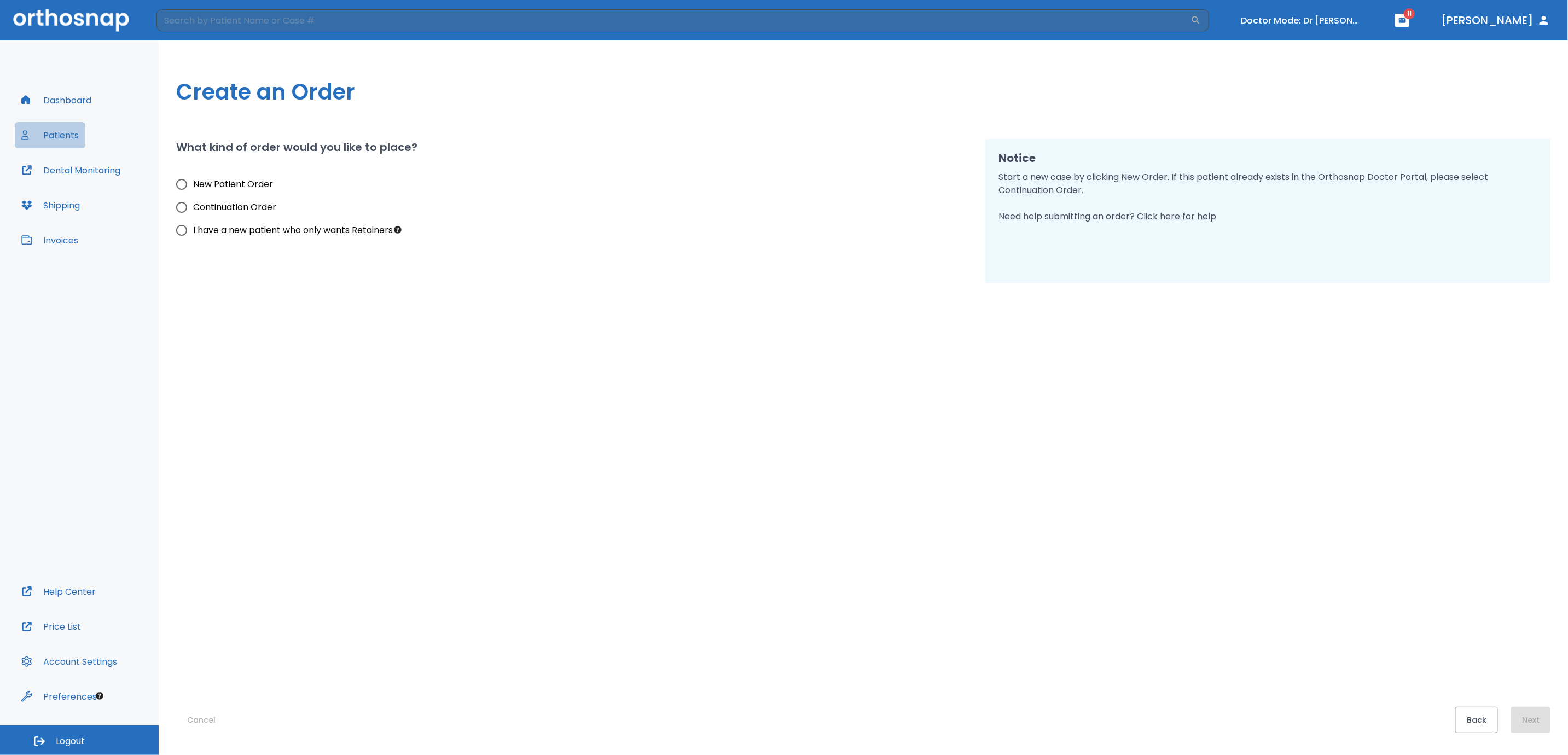
click at [70, 134] on button "Patients" at bounding box center [50, 135] width 70 height 27
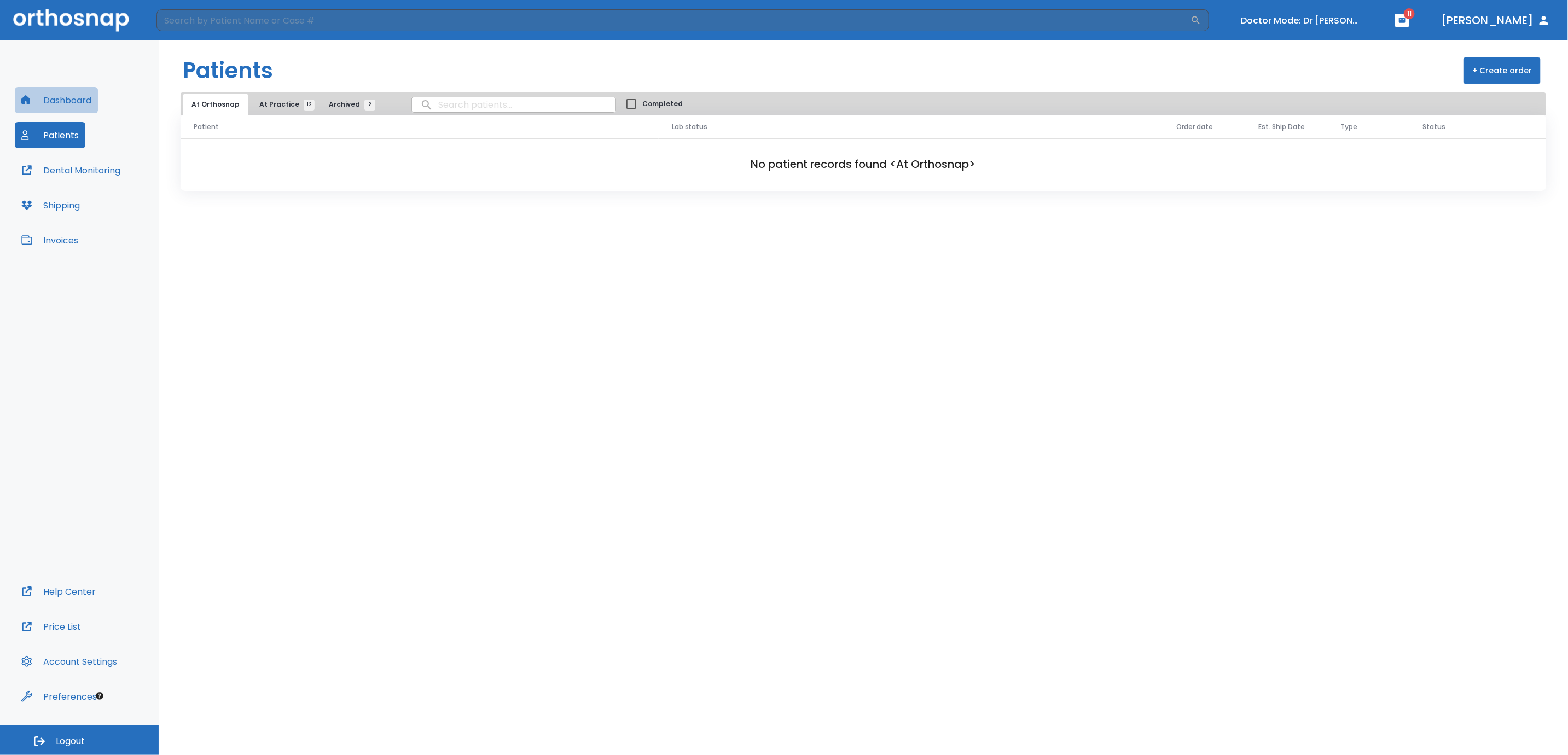
click at [75, 99] on button "Dashboard" at bounding box center [57, 100] width 83 height 27
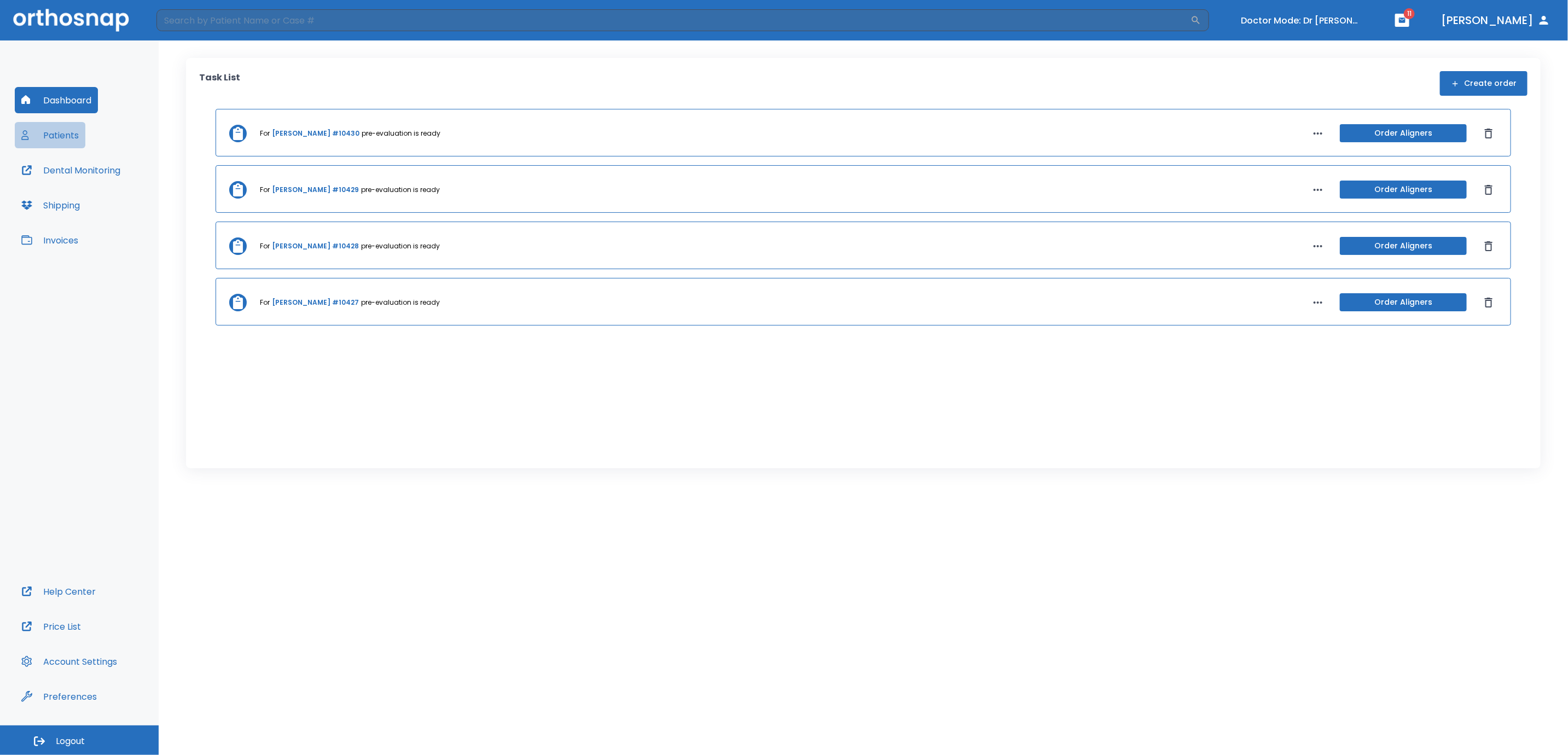
click at [58, 136] on button "Patients" at bounding box center [50, 135] width 70 height 27
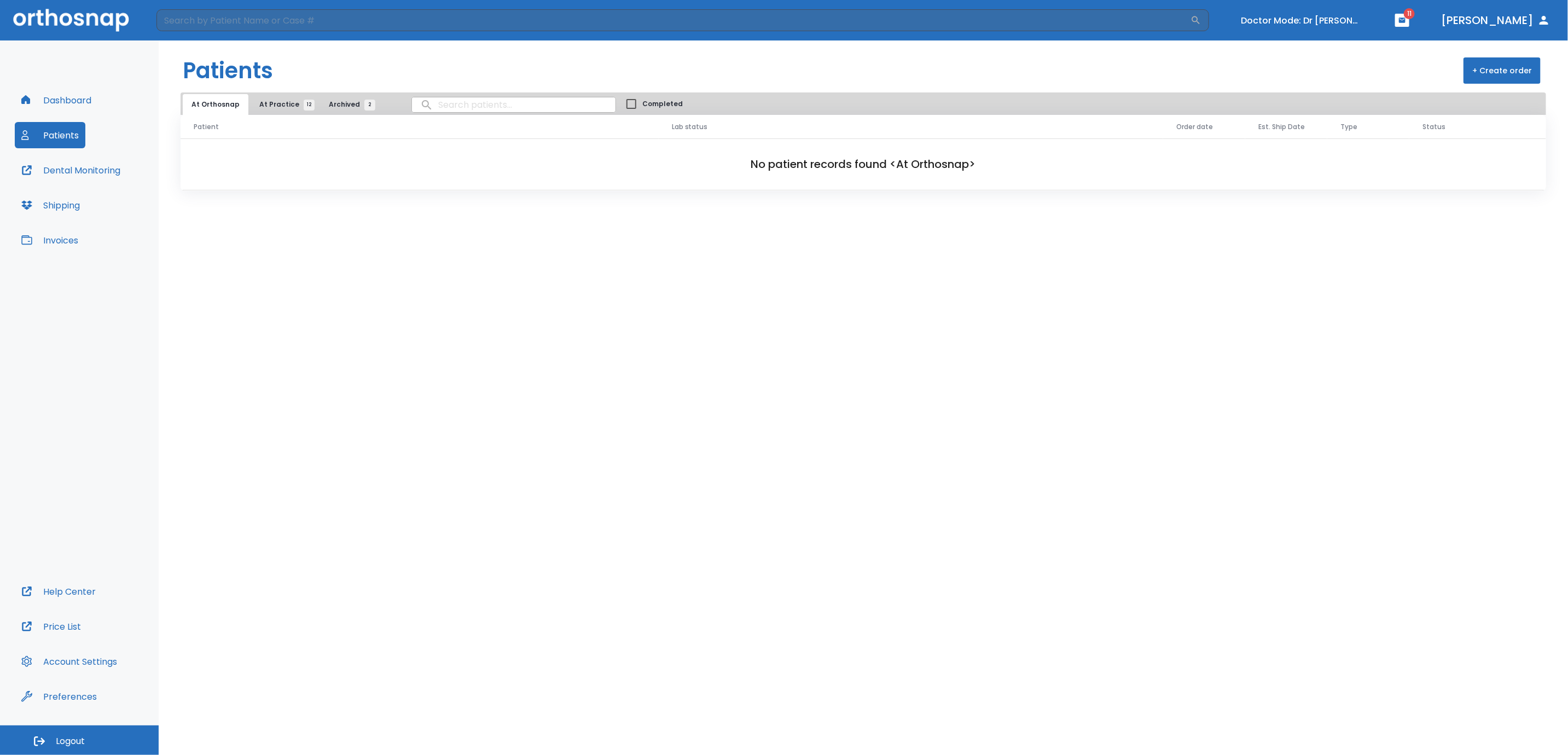
click at [79, 102] on button "Dashboard" at bounding box center [57, 100] width 83 height 27
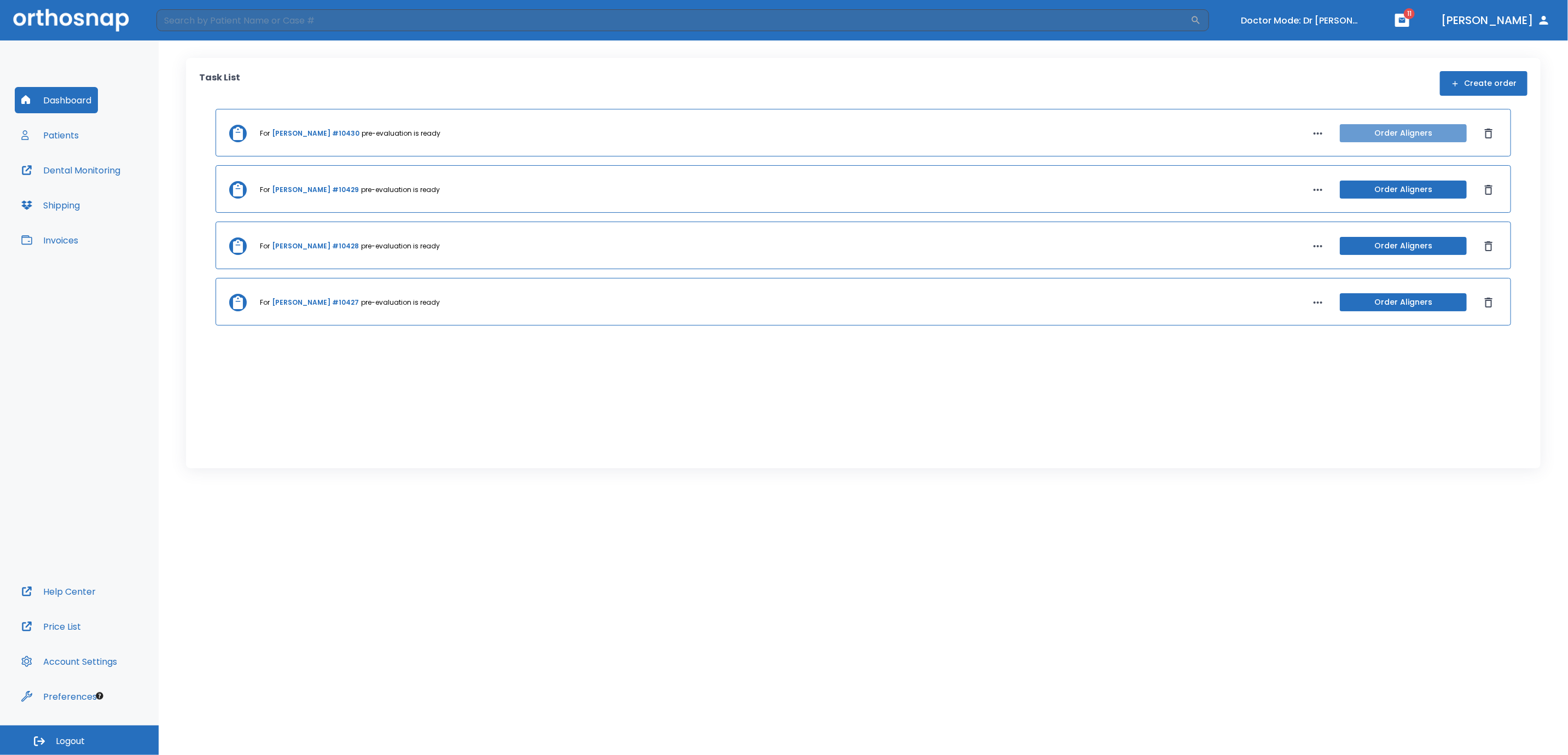
click at [1400, 130] on button "Order Aligners" at bounding box center [1403, 133] width 127 height 18
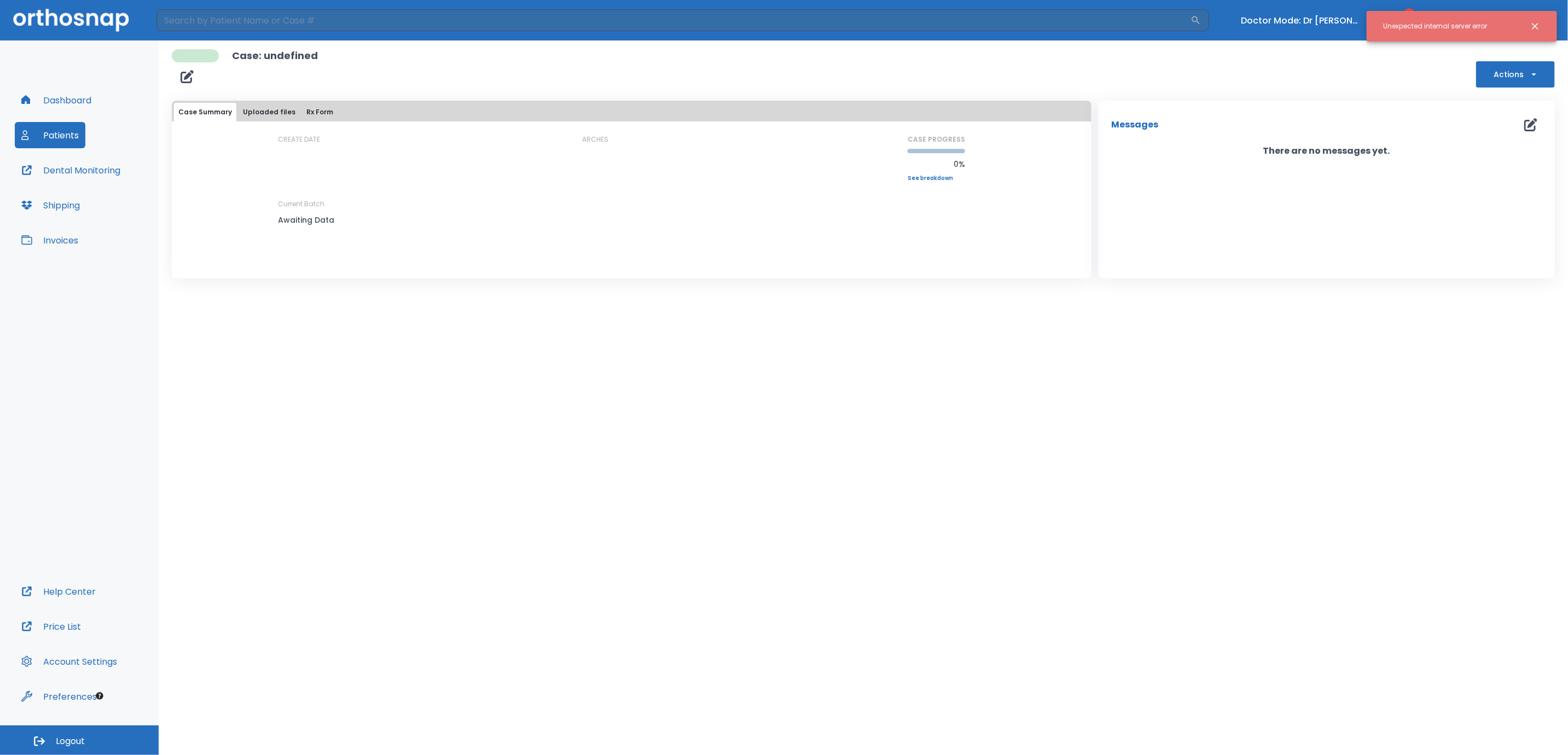
click at [65, 99] on button "Dashboard" at bounding box center [57, 100] width 83 height 27
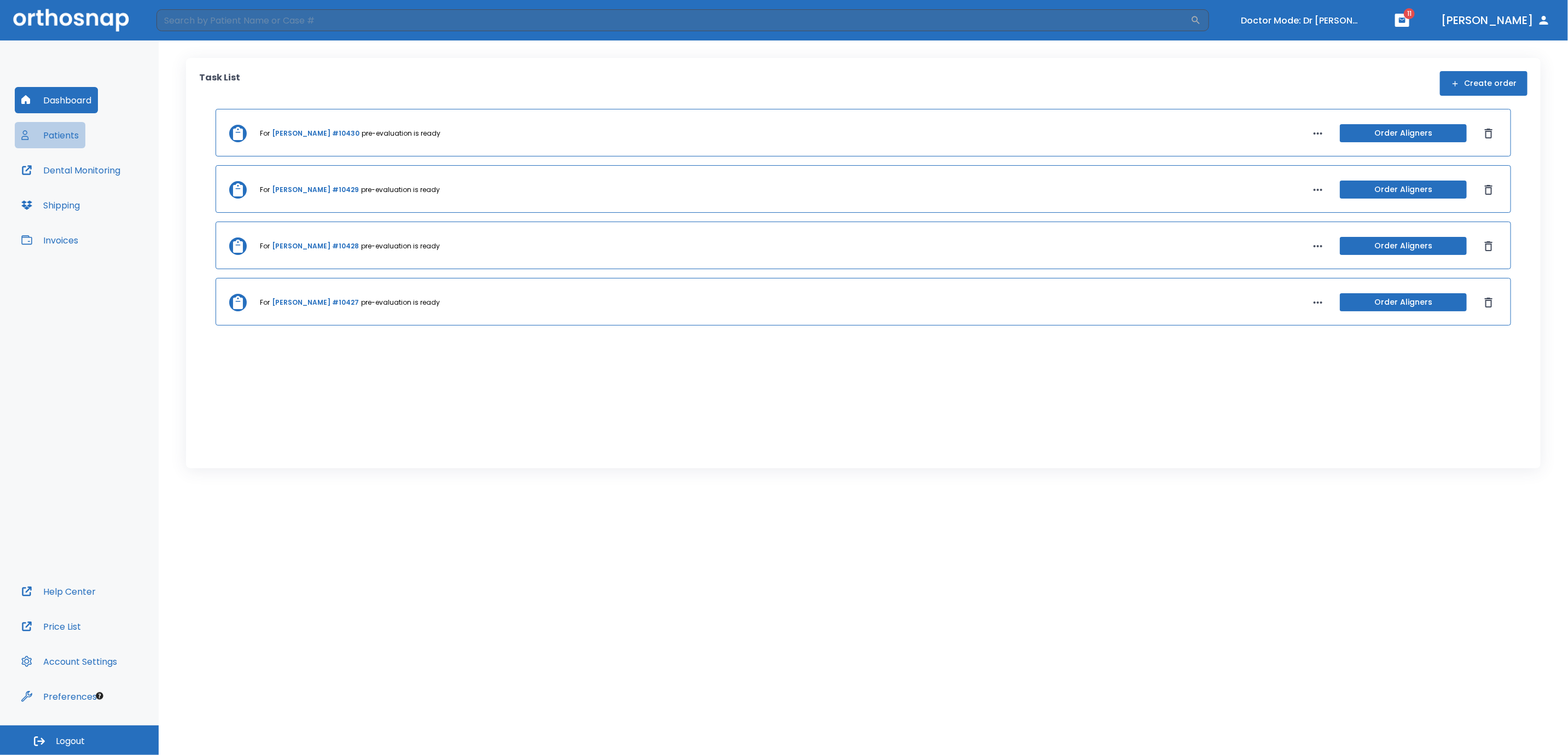
click at [61, 136] on button "Patients" at bounding box center [50, 135] width 70 height 27
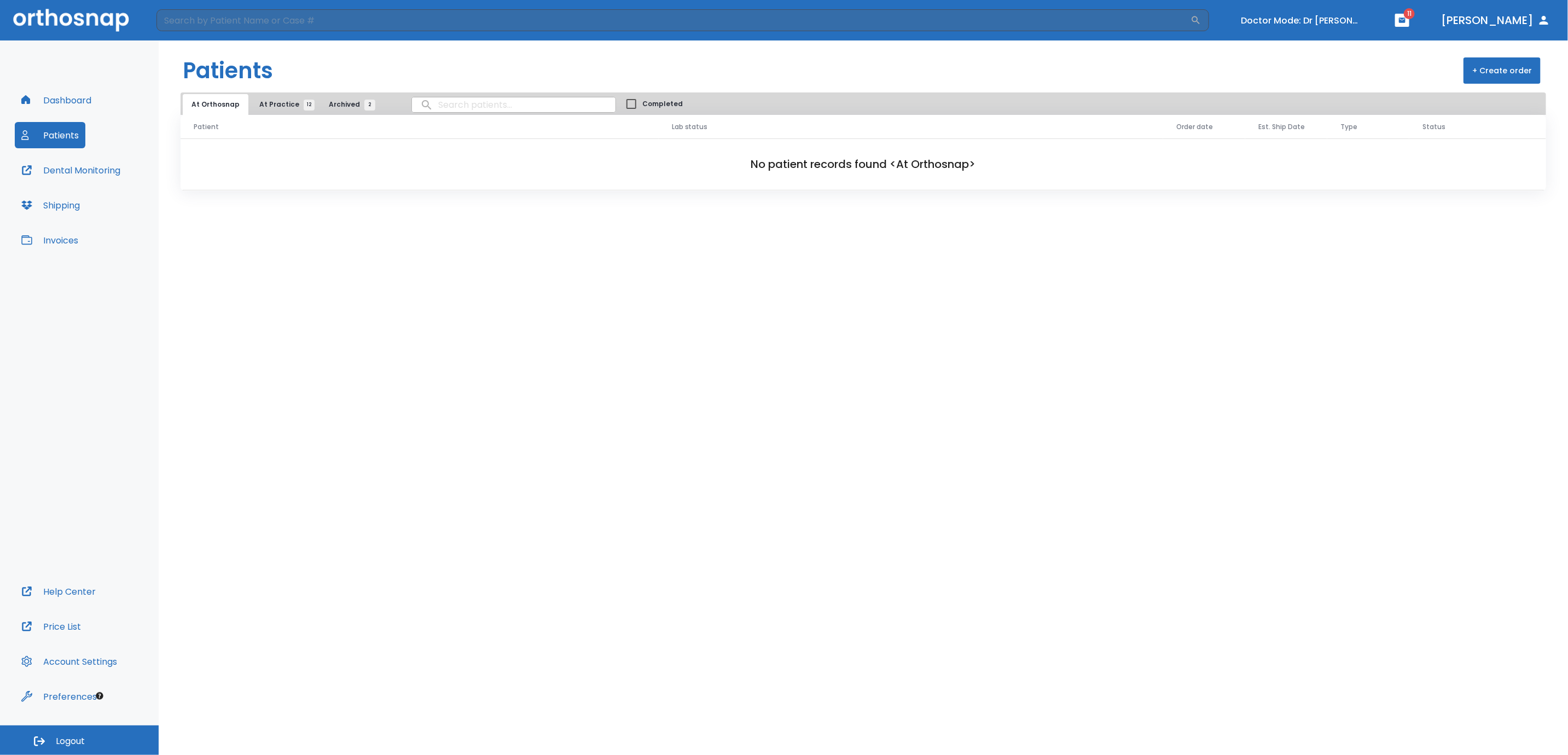
click at [275, 104] on span "At Practice 12" at bounding box center [284, 104] width 50 height 10
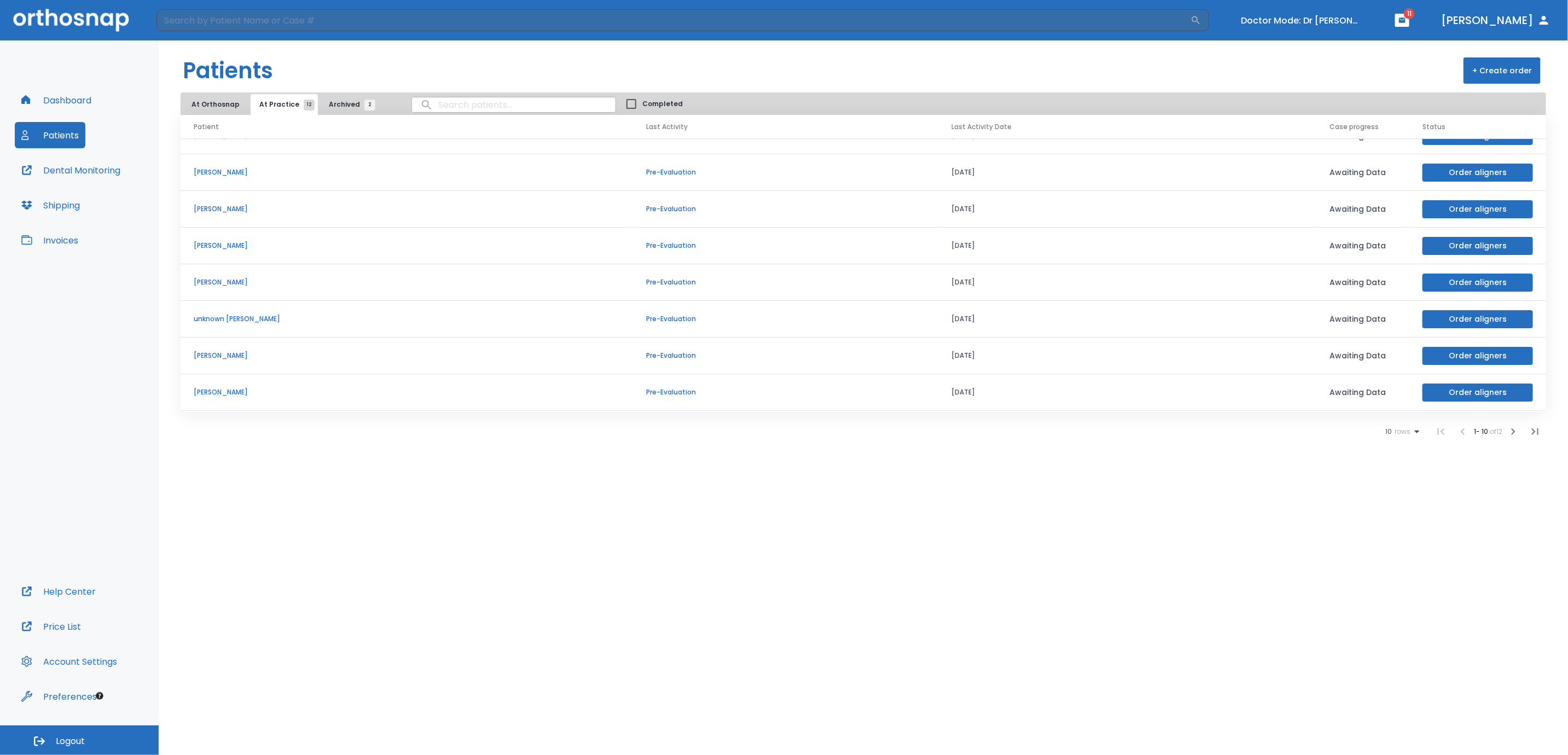
scroll to position [97, 0]
click at [1416, 431] on icon at bounding box center [1417, 432] width 6 height 3
click at [1398, 542] on p "100" at bounding box center [1398, 539] width 11 height 10
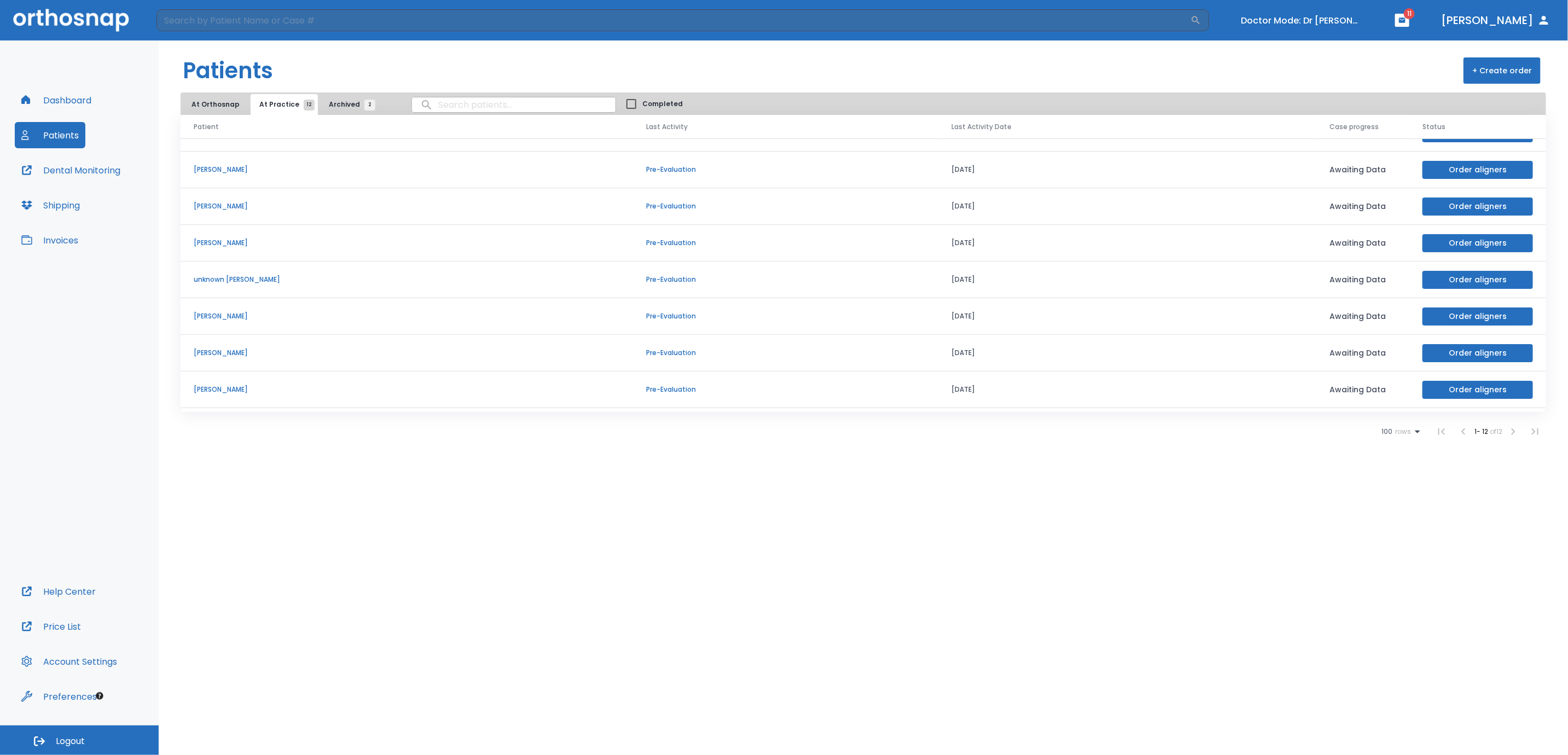
scroll to position [170, 0]
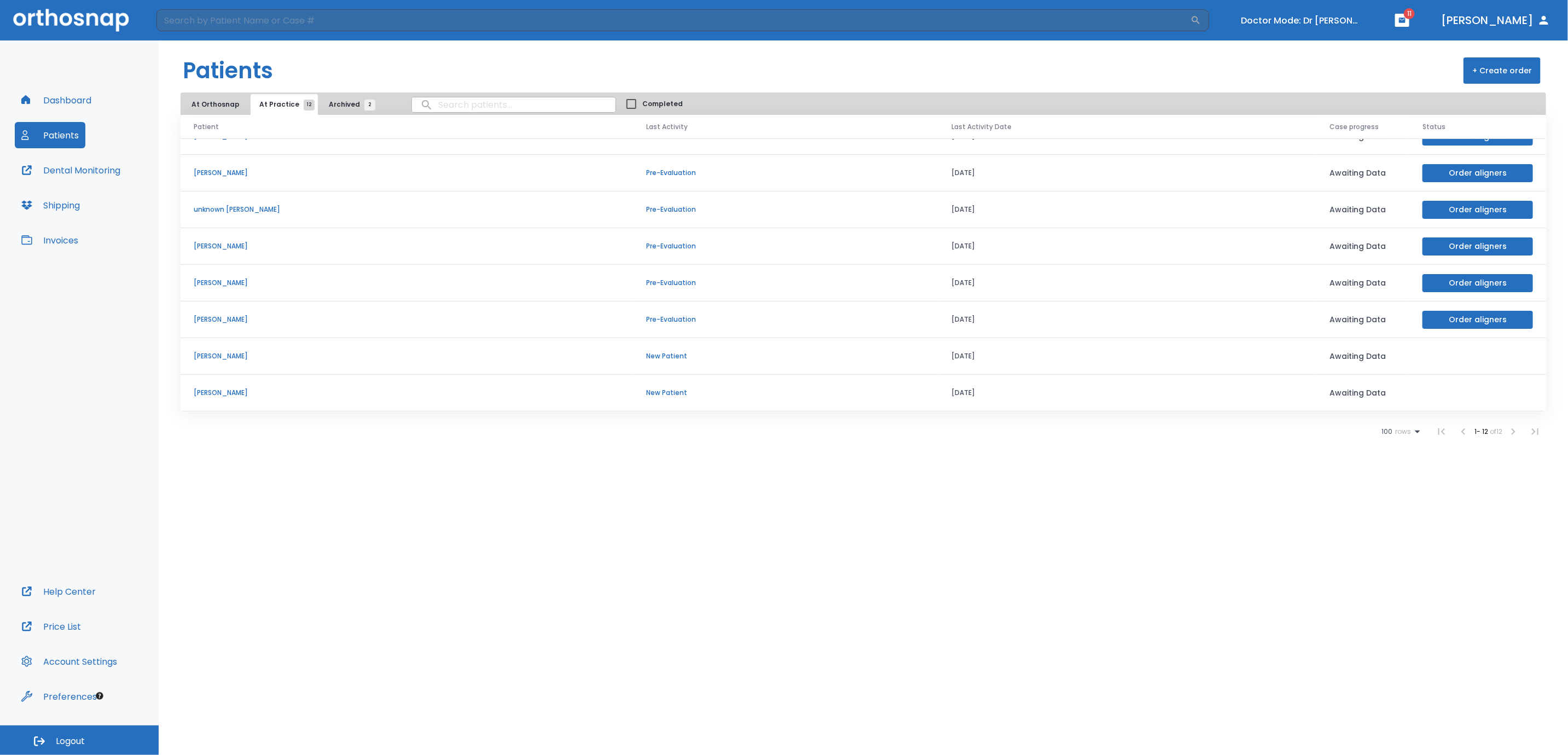
click at [258, 359] on p "[PERSON_NAME]" at bounding box center [406, 356] width 427 height 10
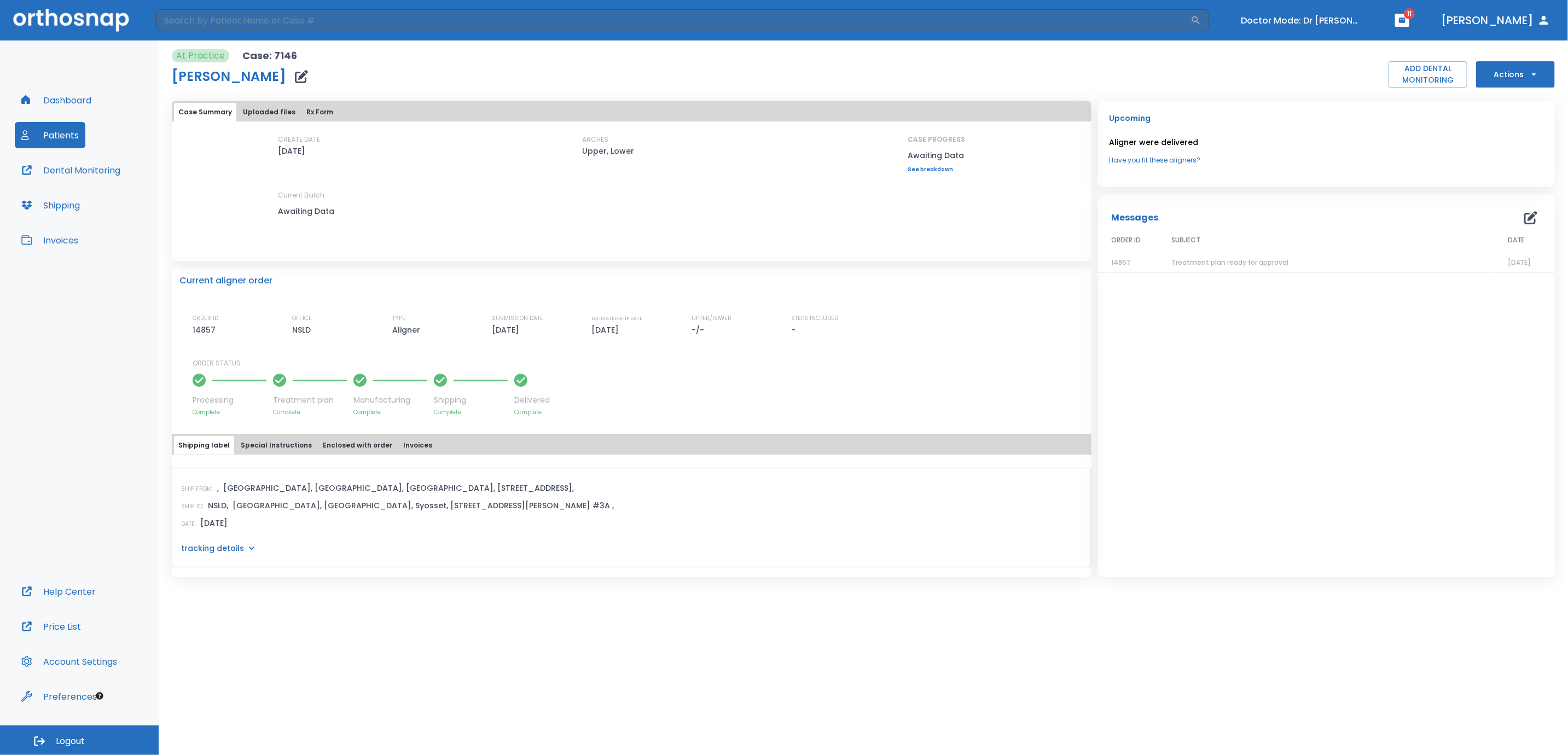
click at [1216, 262] on span "Treatment plan ready for approval" at bounding box center [1230, 262] width 117 height 9
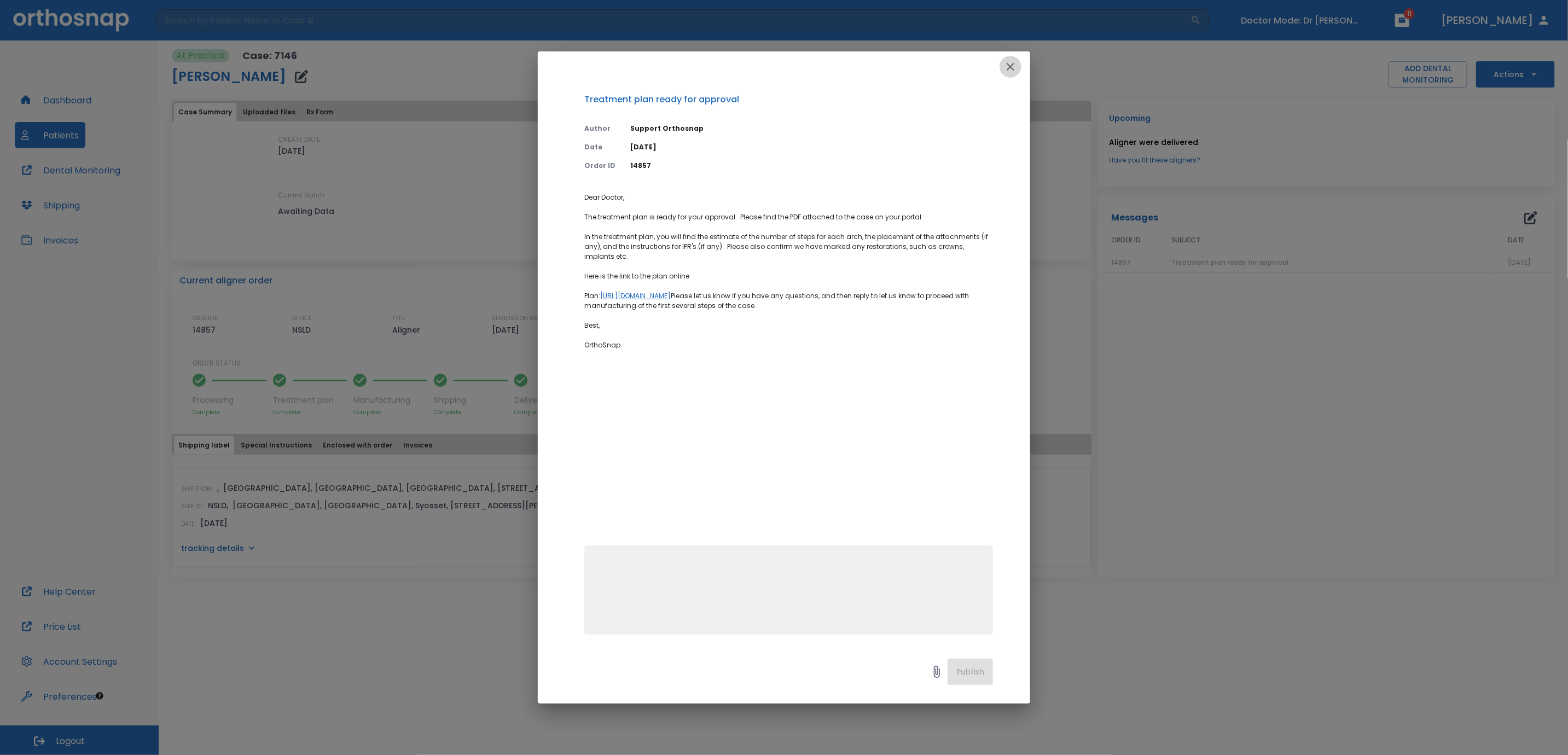
click at [1015, 67] on icon "button" at bounding box center [1011, 67] width 13 height 13
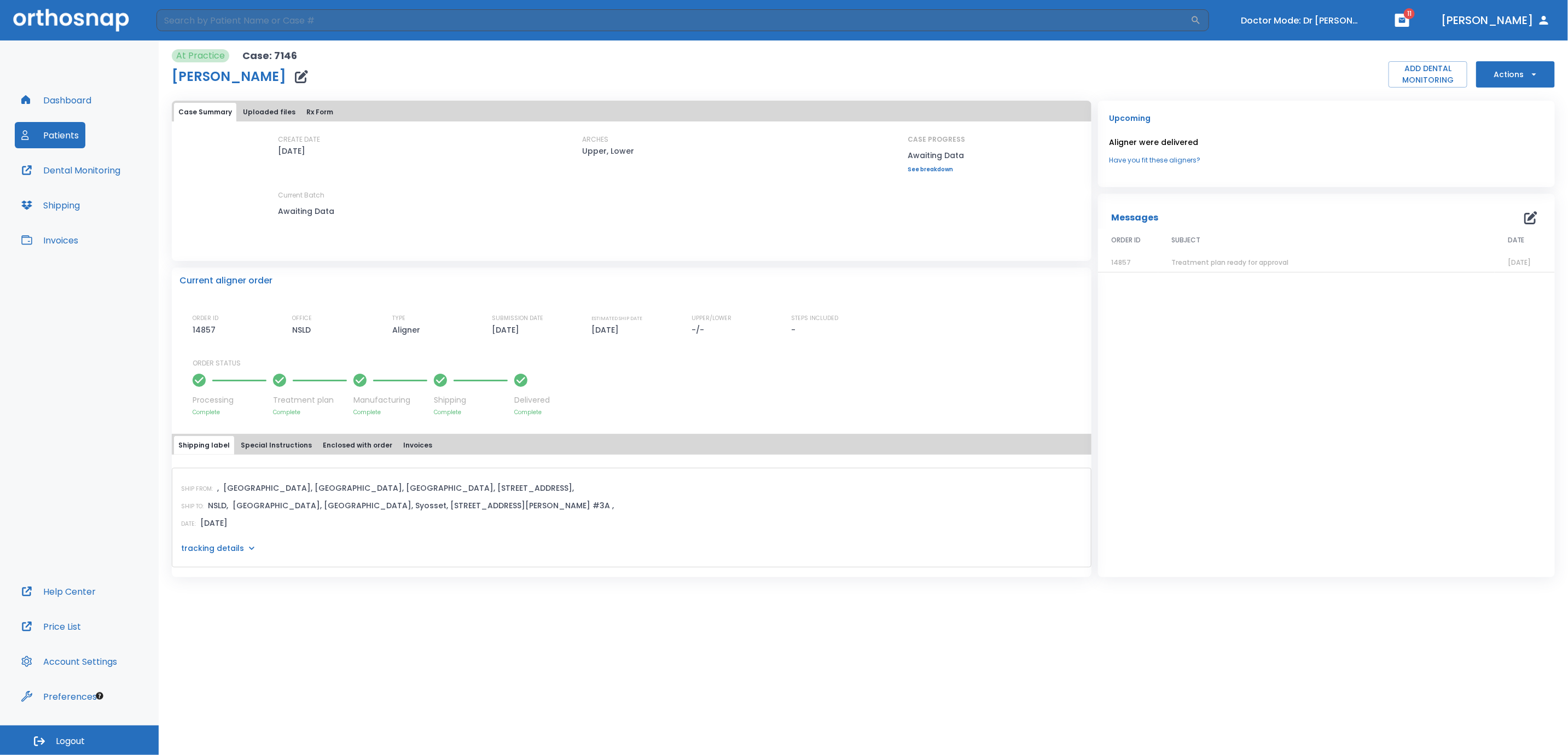
click at [1516, 82] on button "Actions" at bounding box center [1515, 74] width 79 height 27
click at [1370, 139] on div at bounding box center [784, 378] width 1568 height 755
click at [1510, 77] on button "Actions" at bounding box center [1515, 74] width 79 height 27
click at [1508, 186] on p "Schedule consult" at bounding box center [1513, 188] width 58 height 10
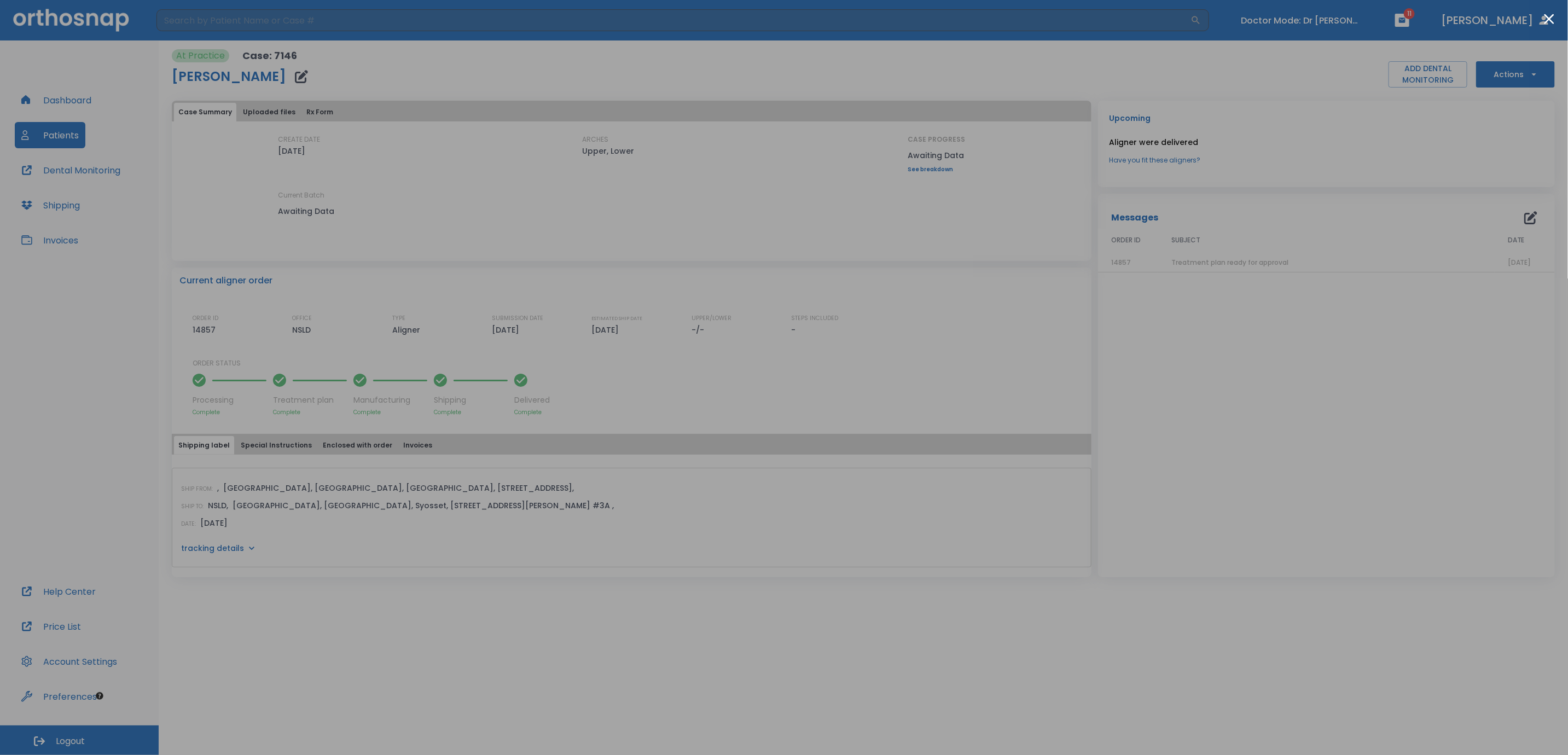
click at [1069, 245] on div at bounding box center [784, 378] width 1568 height 755
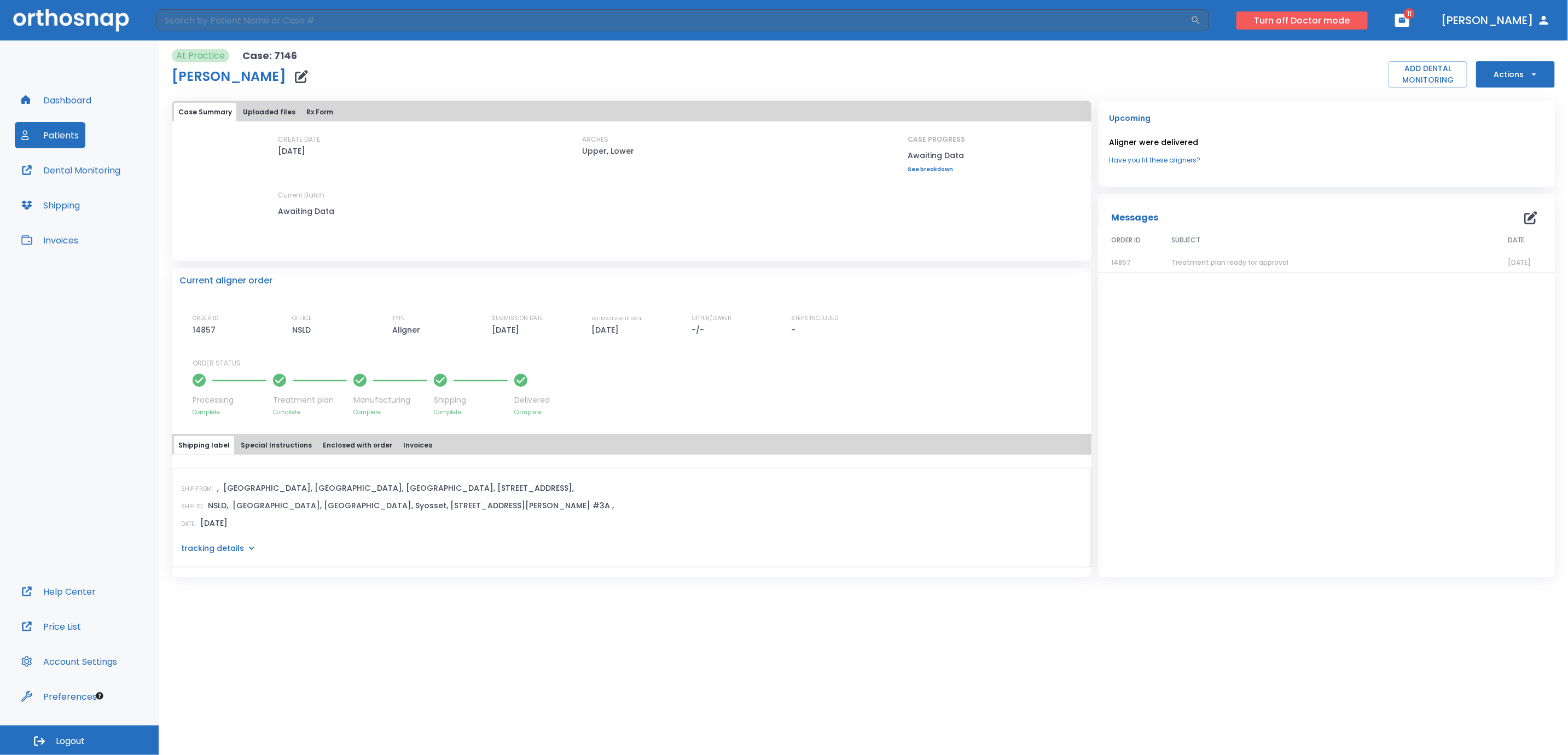
click at [1322, 19] on button "Turn off Doctor mode" at bounding box center [1302, 20] width 132 height 18
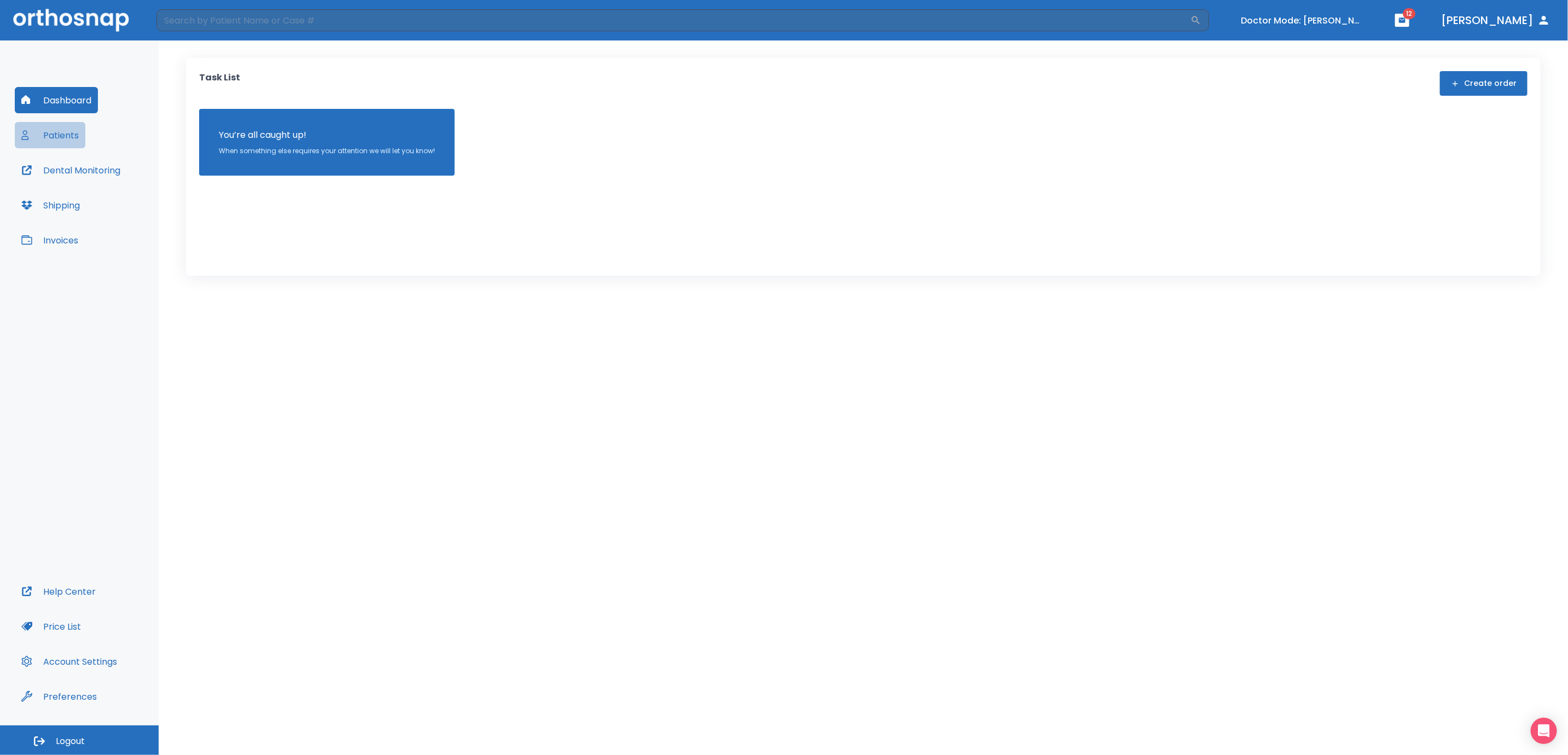
click at [55, 133] on button "Patients" at bounding box center [50, 135] width 70 height 27
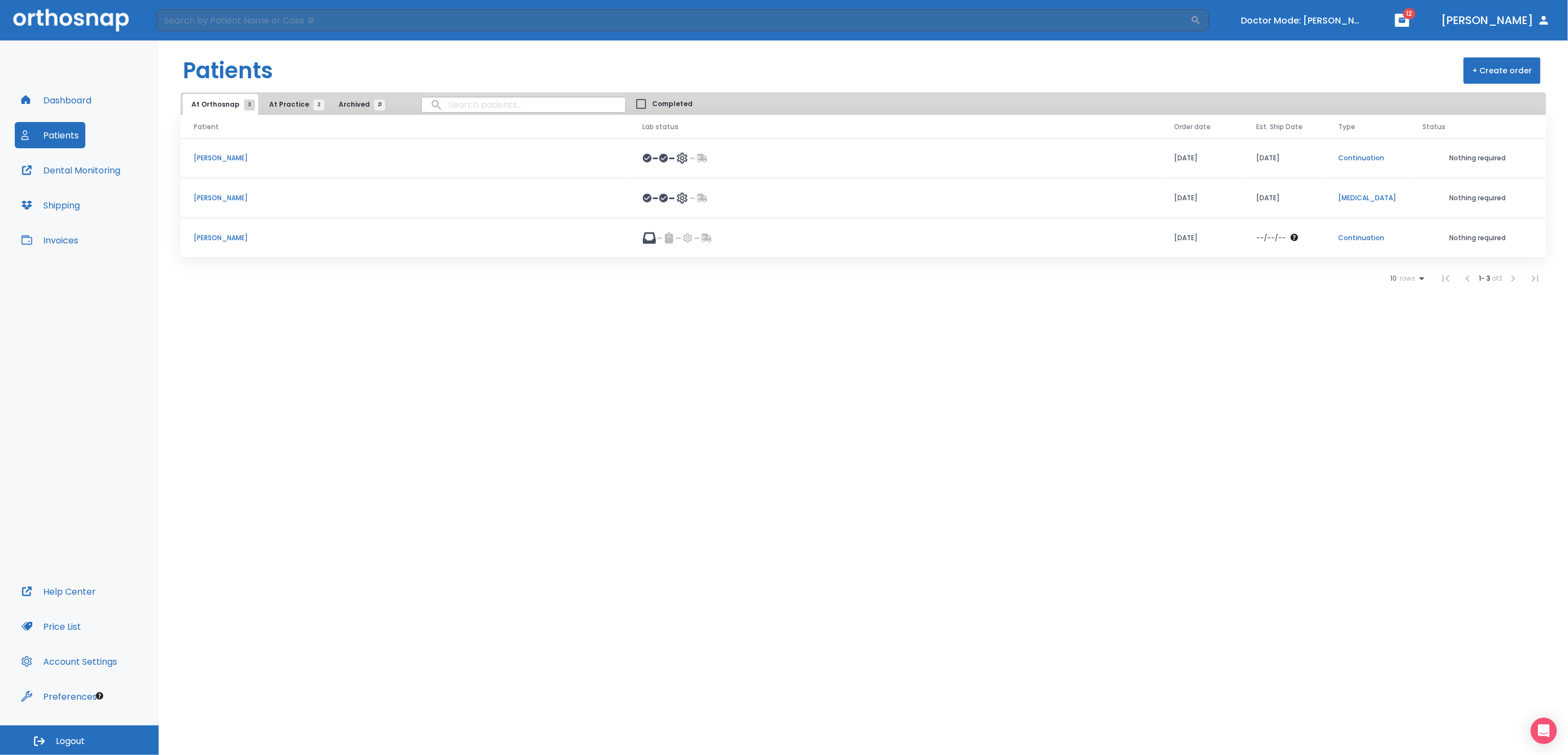
click at [287, 106] on span "At Practice 2" at bounding box center [293, 104] width 50 height 10
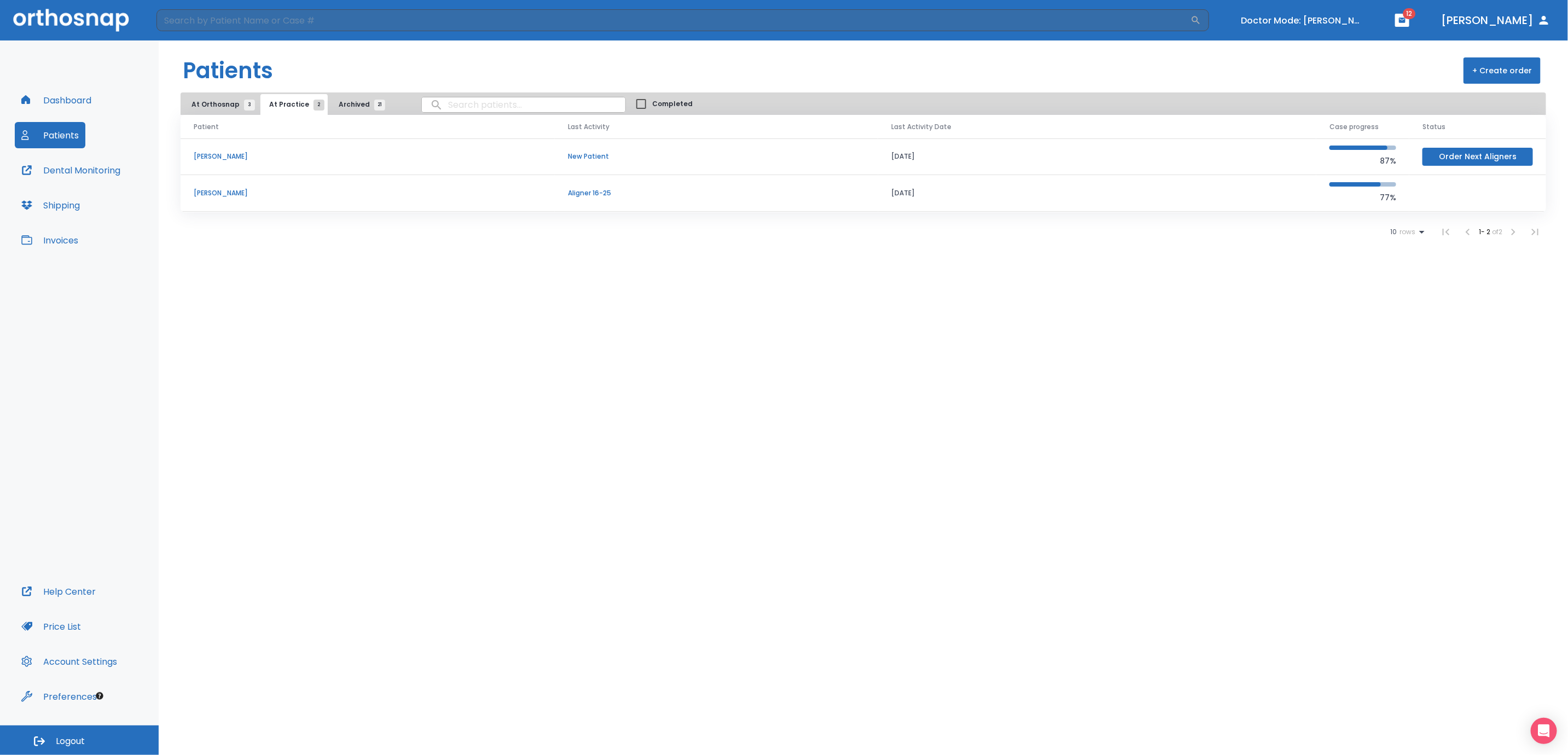
click at [214, 107] on span "At Orthosnap 3" at bounding box center [220, 104] width 58 height 10
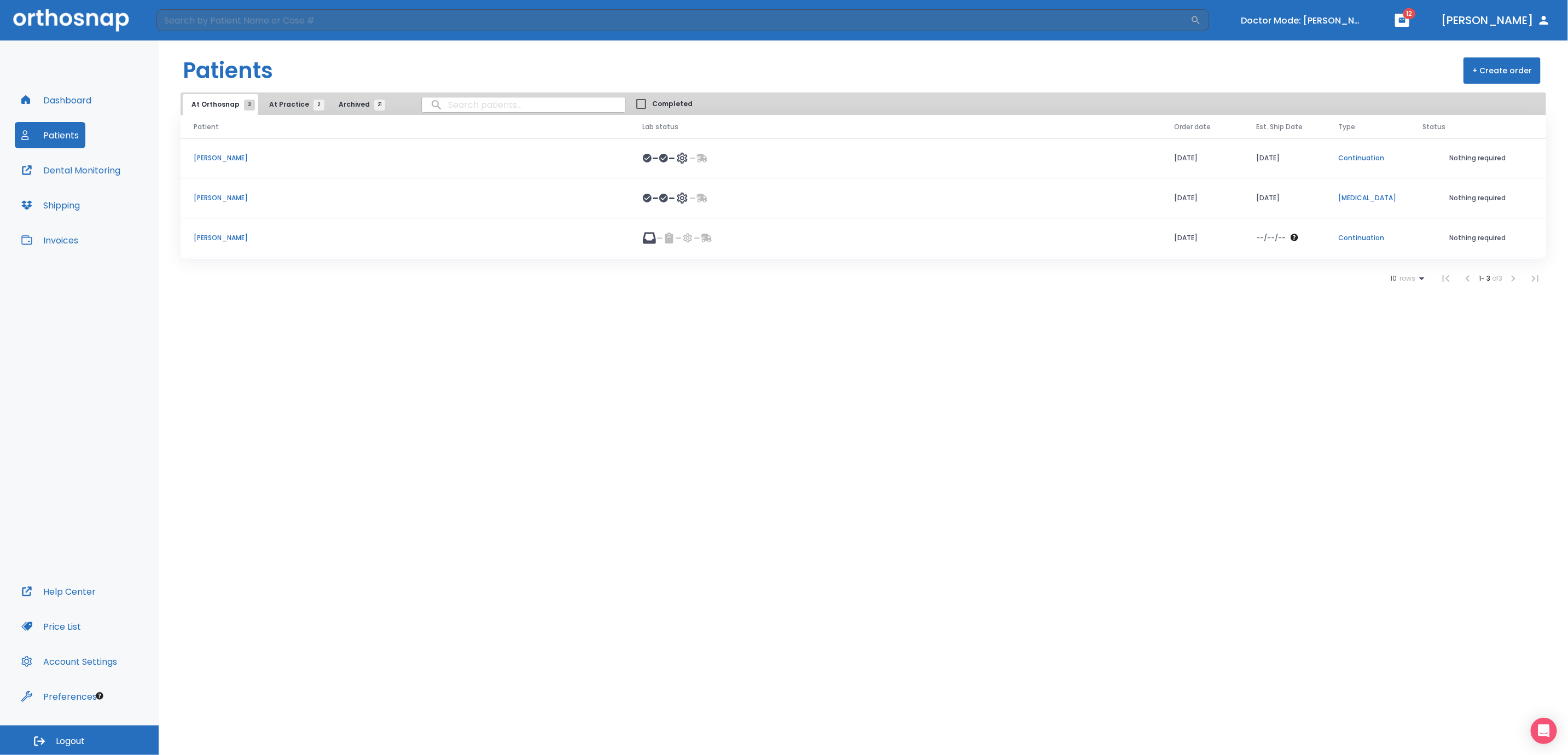
click at [227, 155] on p "Jadilka Nunez Rodriguez" at bounding box center [405, 158] width 423 height 10
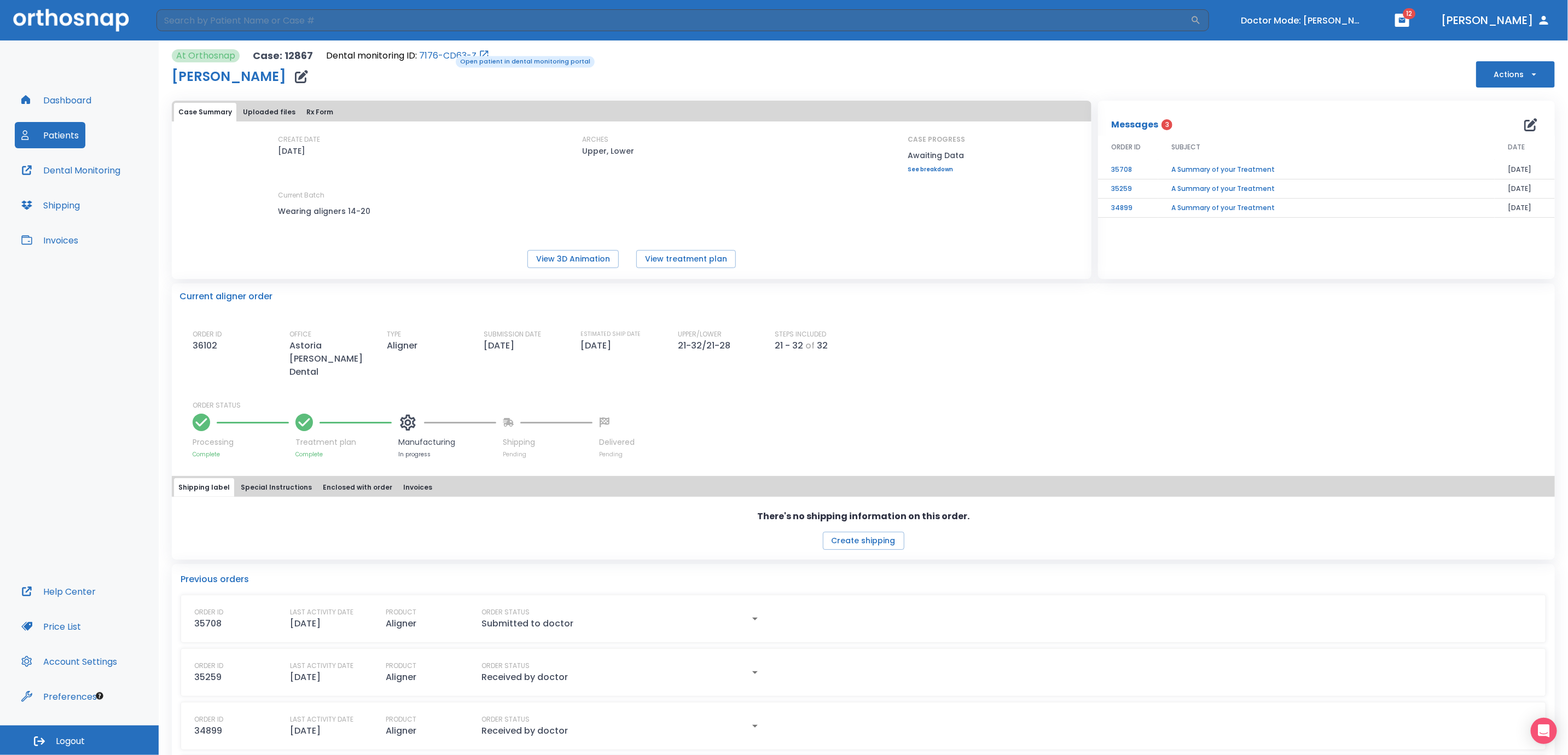
click at [448, 55] on link "7176-CD63-Z" at bounding box center [448, 55] width 58 height 13
click at [1359, 23] on button "Turn off Doctor mode" at bounding box center [1302, 20] width 132 height 18
